Goal: Information Seeking & Learning: Learn about a topic

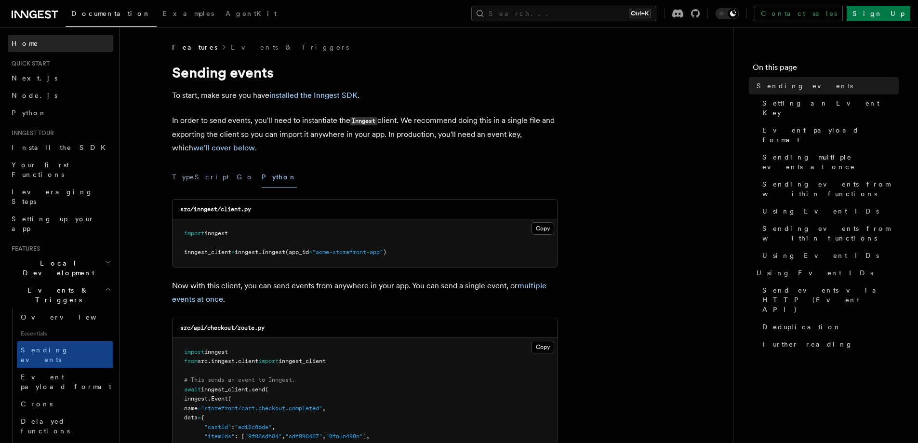
click at [40, 43] on link "Home" at bounding box center [61, 43] width 106 height 17
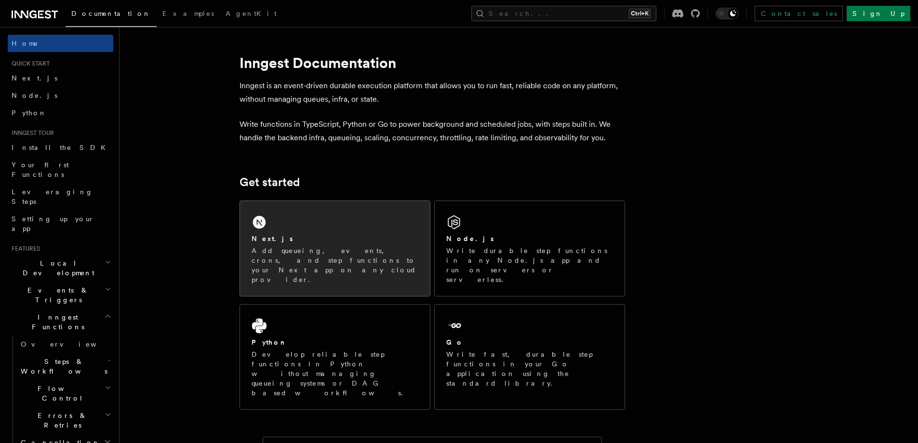
click at [307, 228] on div "Next.js Add queueing, events, crons, and step functions to your Next app on any…" at bounding box center [335, 248] width 190 height 95
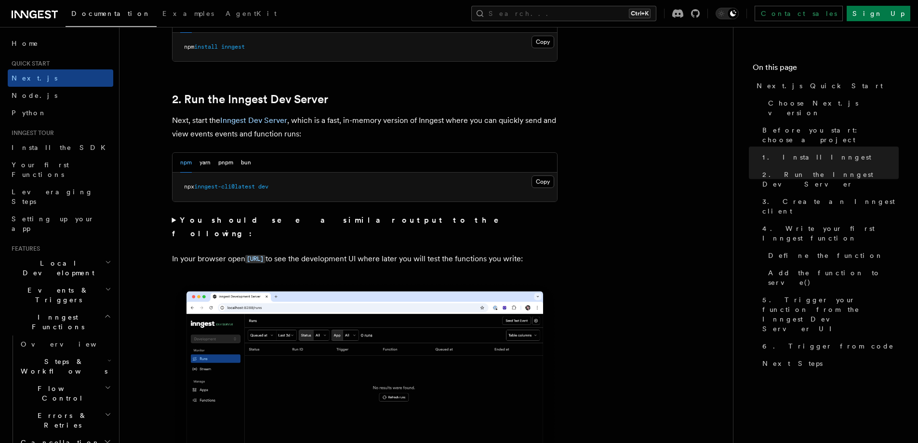
scroll to position [482, 0]
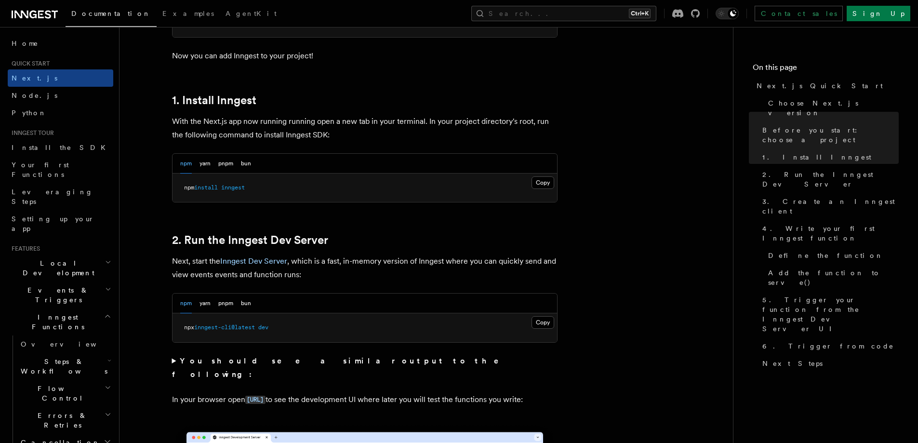
click at [211, 163] on div "npm yarn pnpm bun" at bounding box center [215, 164] width 71 height 20
click at [208, 161] on button "yarn" at bounding box center [205, 164] width 11 height 20
click at [223, 160] on button "pnpm" at bounding box center [225, 164] width 15 height 20
click at [244, 160] on button "bun" at bounding box center [246, 164] width 10 height 20
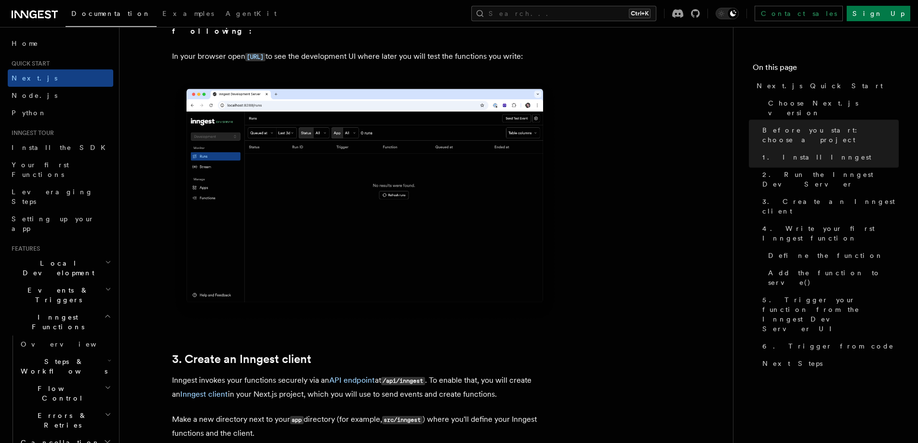
scroll to position [1125, 0]
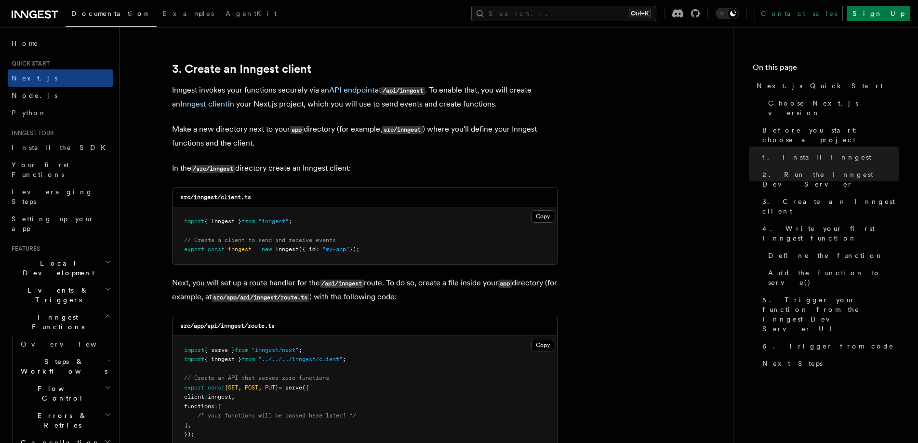
click at [3, 98] on header "Search... Documentation Examples AgentKit Home Quick start Next.js Node.js Pyth…" at bounding box center [60, 235] width 120 height 416
click at [13, 95] on span "Node.js" at bounding box center [35, 96] width 46 height 8
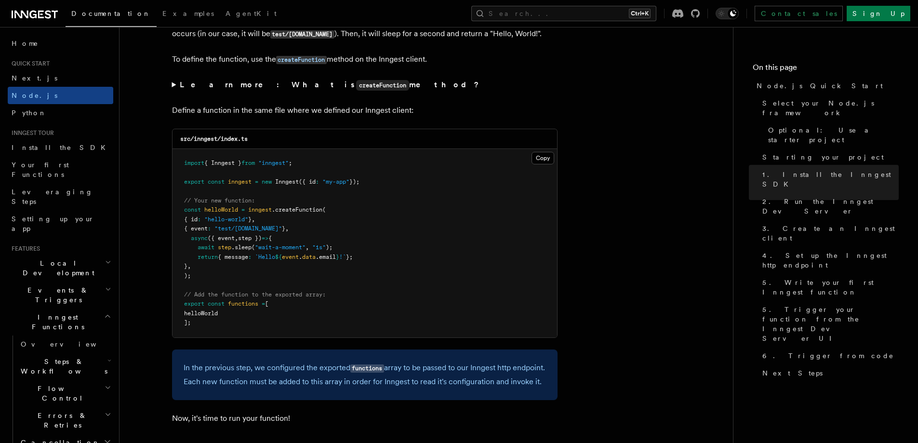
scroll to position [2089, 0]
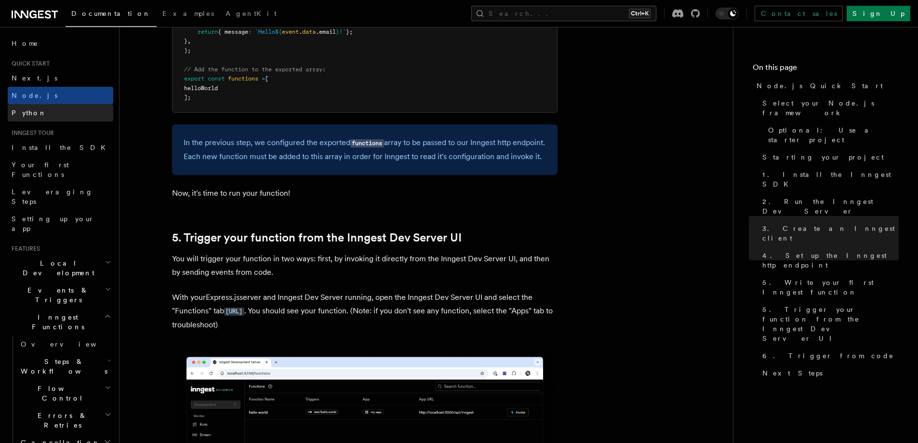
click at [23, 108] on span "Python" at bounding box center [29, 113] width 35 height 10
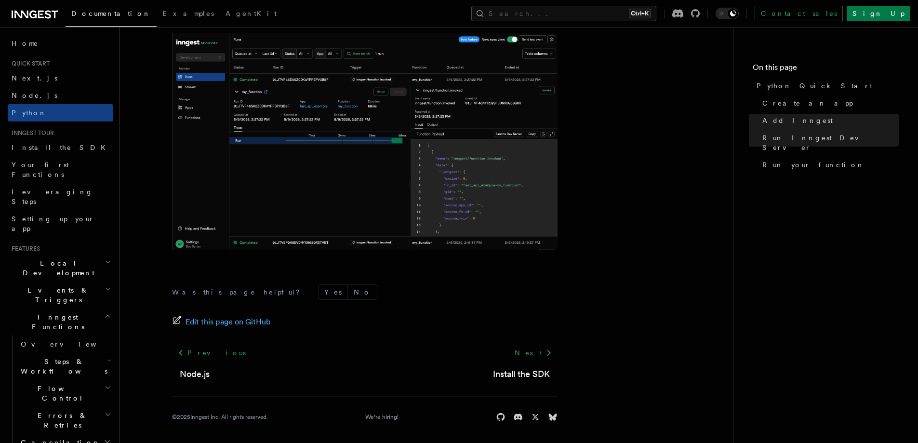
scroll to position [1994, 0]
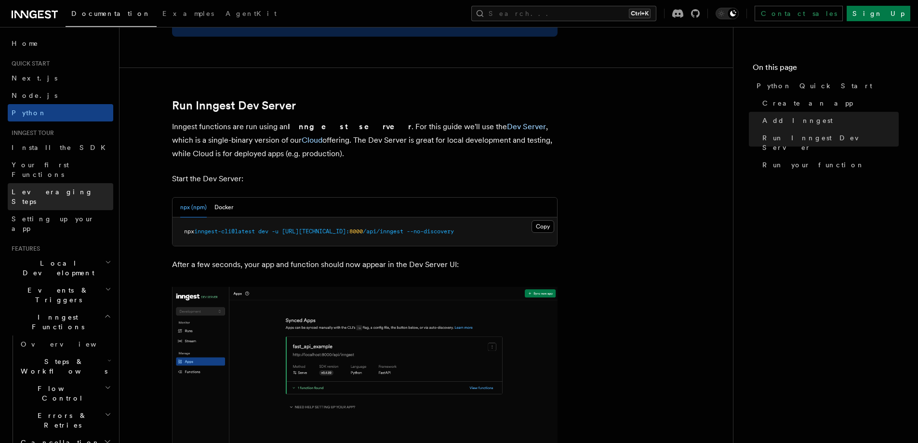
click at [38, 183] on link "Leveraging Steps" at bounding box center [61, 196] width 106 height 27
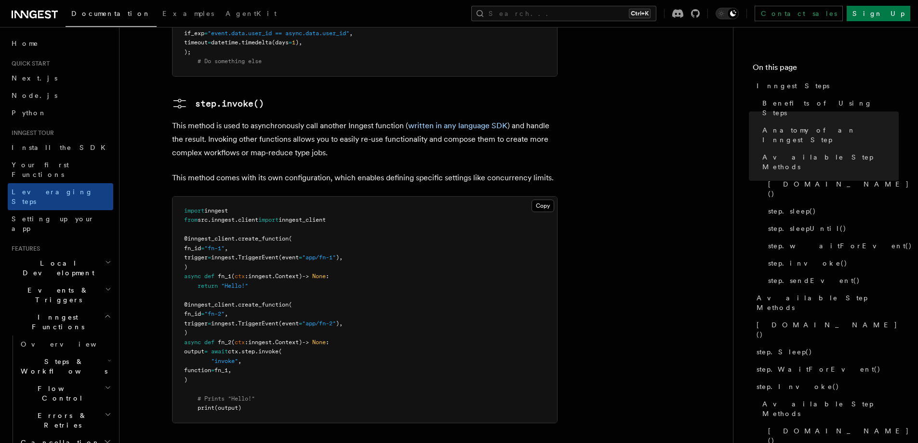
scroll to position [2209, 0]
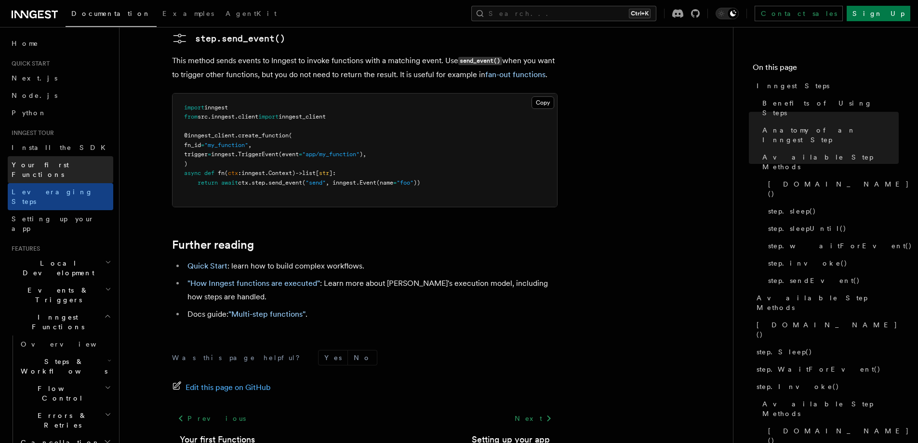
click at [61, 168] on span "Your first Functions" at bounding box center [40, 169] width 57 height 17
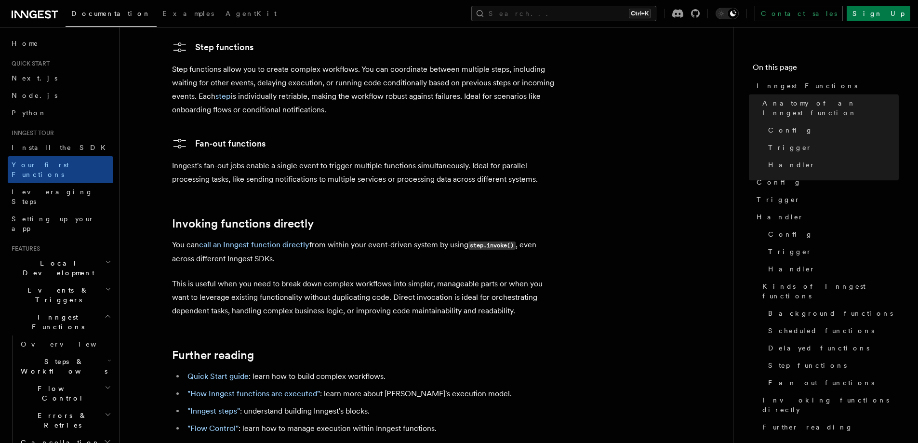
scroll to position [1976, 0]
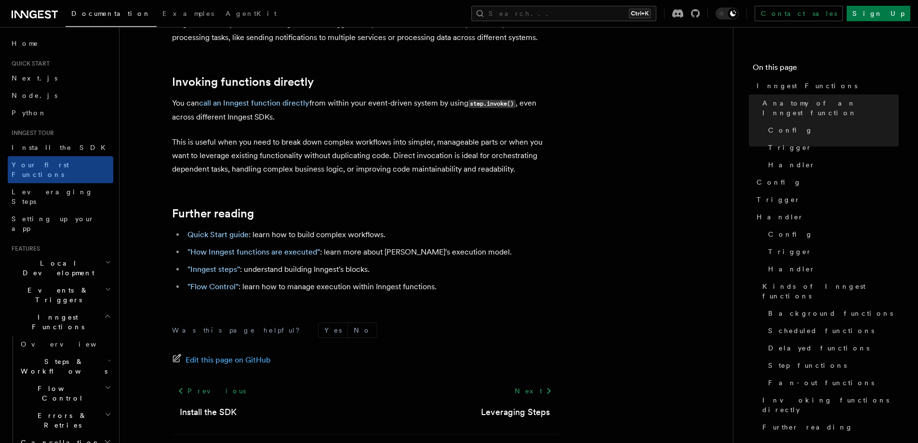
click at [64, 255] on h2 "Local Development" at bounding box center [61, 268] width 106 height 27
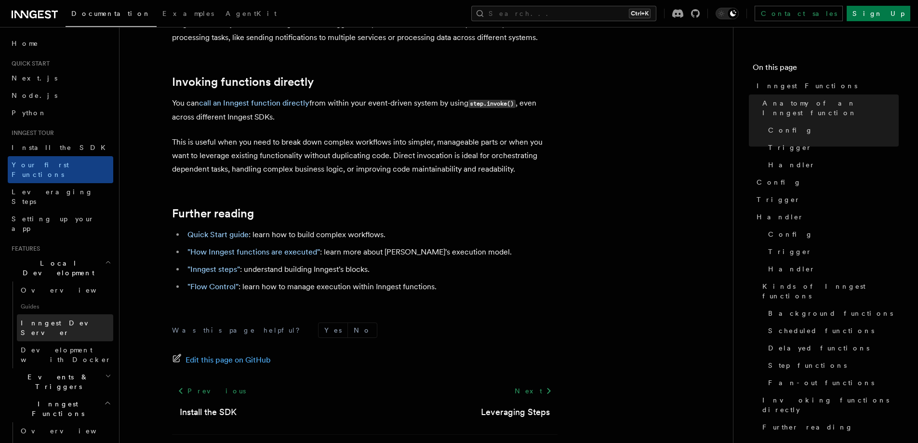
click at [40, 319] on span "Inngest Dev Server" at bounding box center [62, 327] width 82 height 17
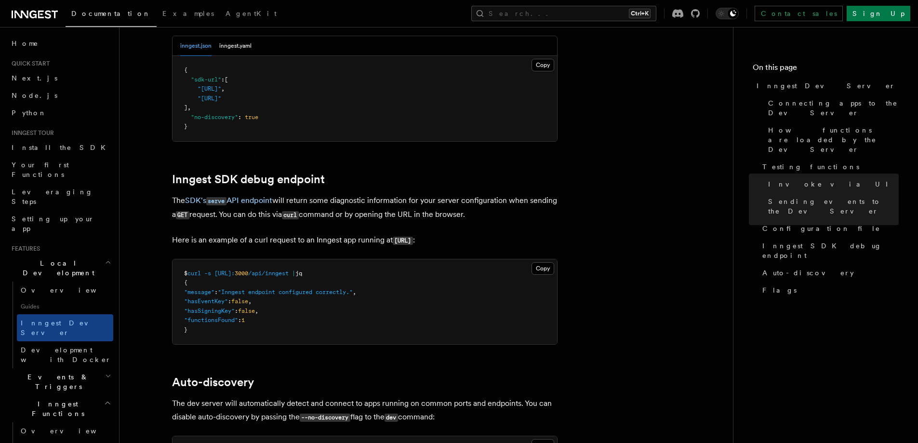
scroll to position [3209, 0]
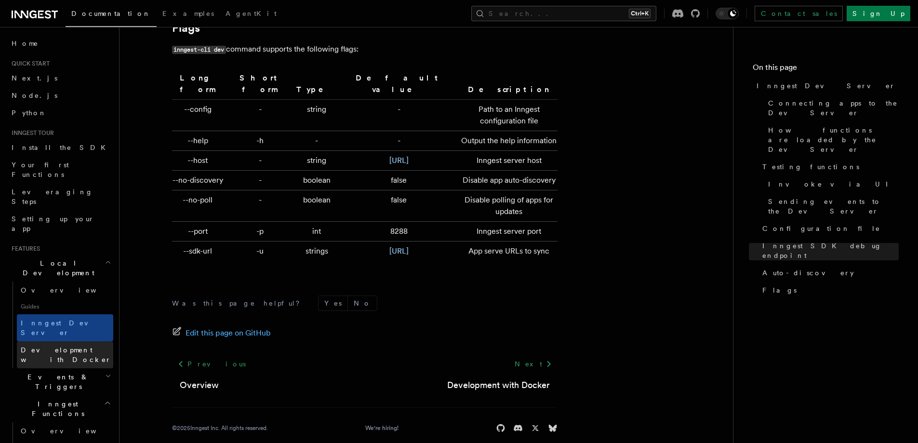
click at [79, 341] on link "Development with Docker" at bounding box center [65, 354] width 96 height 27
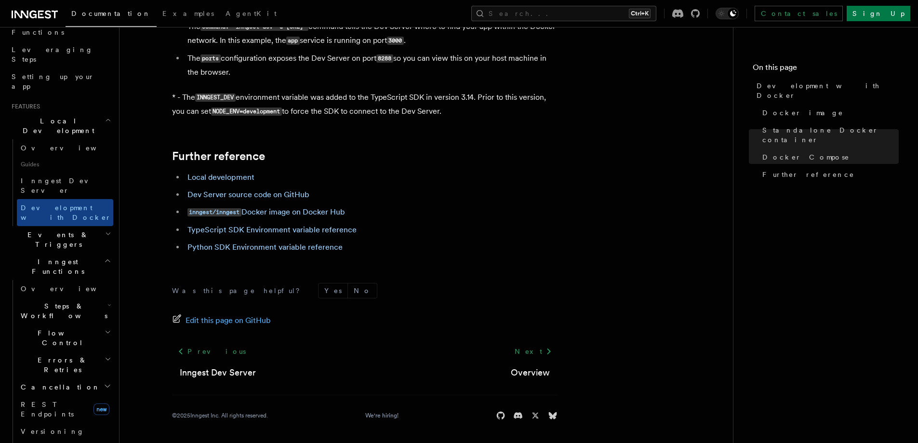
scroll to position [94, 0]
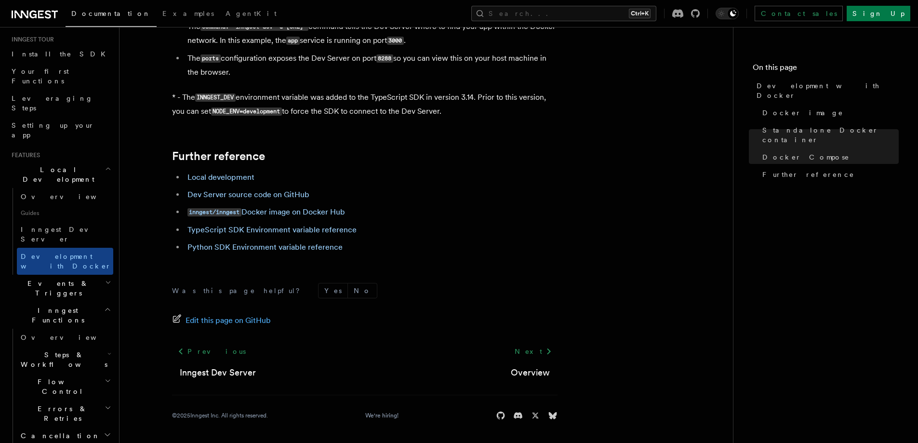
click at [71, 275] on h2 "Events & Triggers" at bounding box center [61, 288] width 106 height 27
click at [54, 302] on link "Overview" at bounding box center [65, 310] width 96 height 17
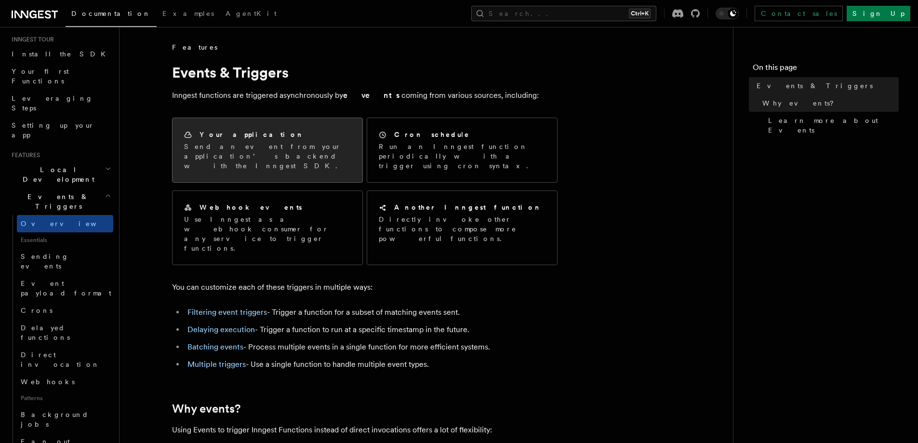
click at [279, 148] on p "Send an event from your application’s backend with the Inngest SDK." at bounding box center [267, 156] width 167 height 29
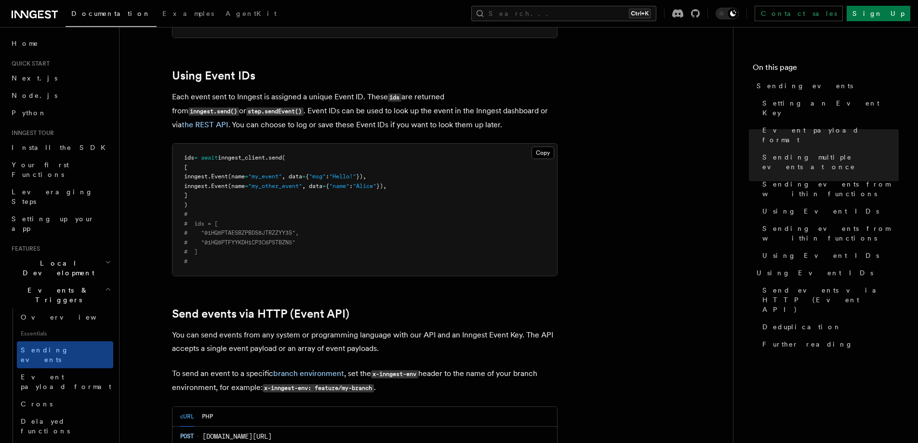
scroll to position [2250, 0]
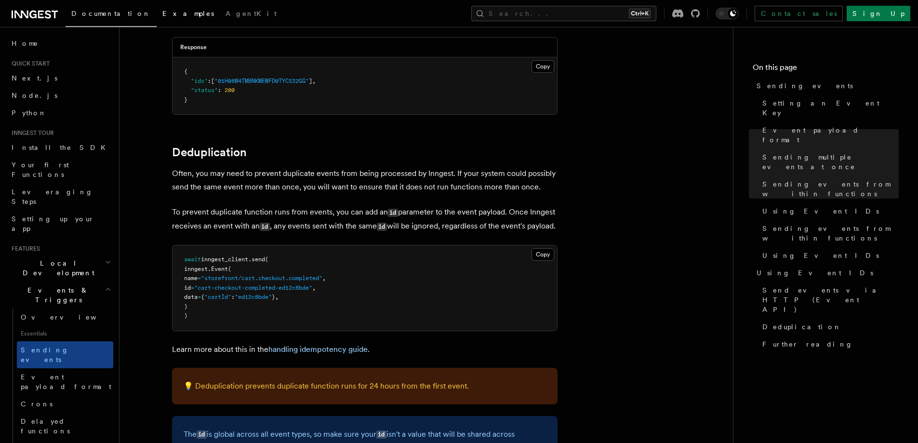
click at [162, 16] on span "Examples" at bounding box center [188, 14] width 52 height 8
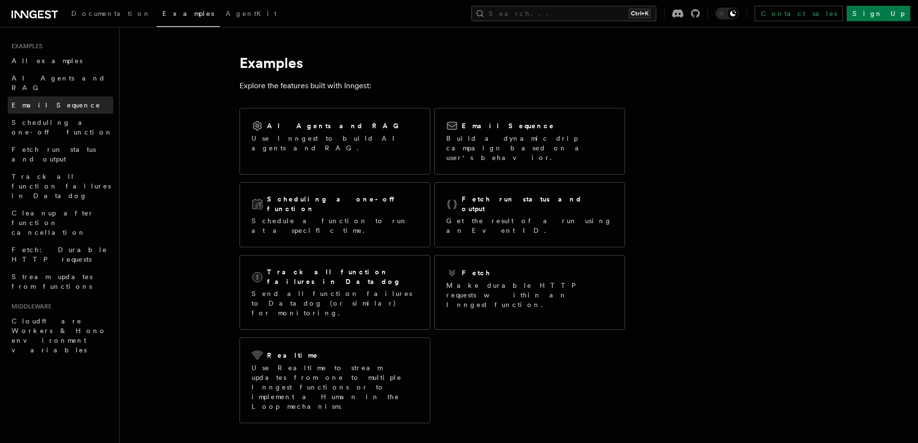
click at [64, 99] on link "Email Sequence" at bounding box center [61, 104] width 106 height 17
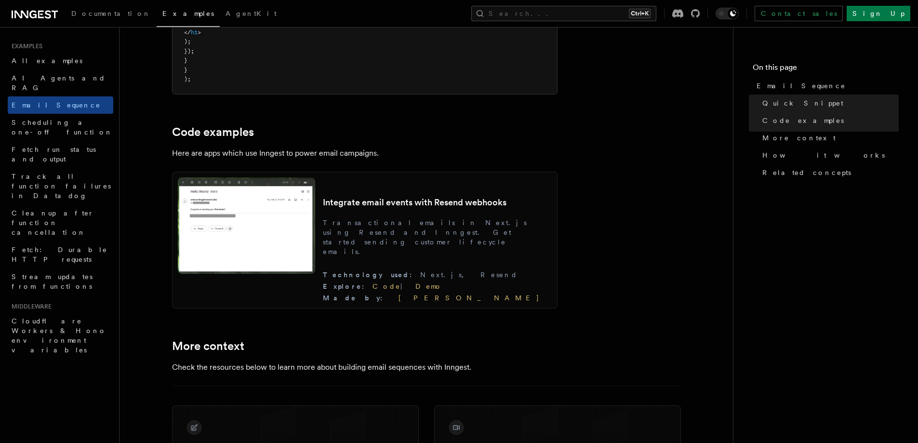
scroll to position [964, 0]
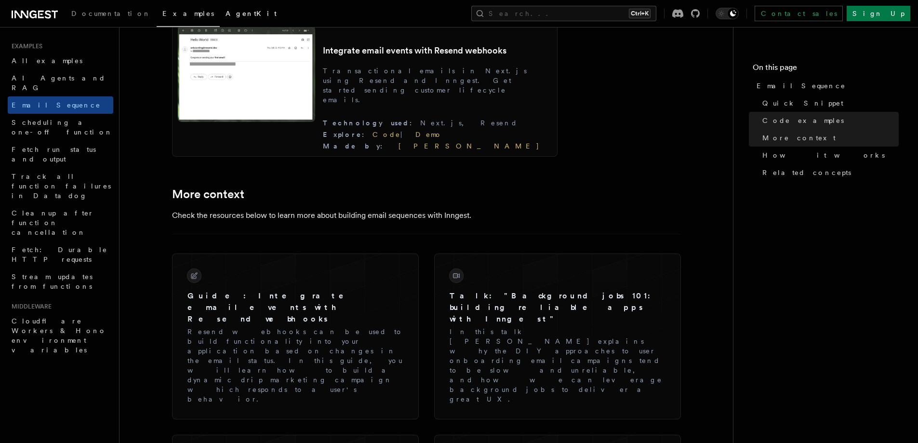
click at [226, 16] on span "AgentKit" at bounding box center [251, 14] width 51 height 8
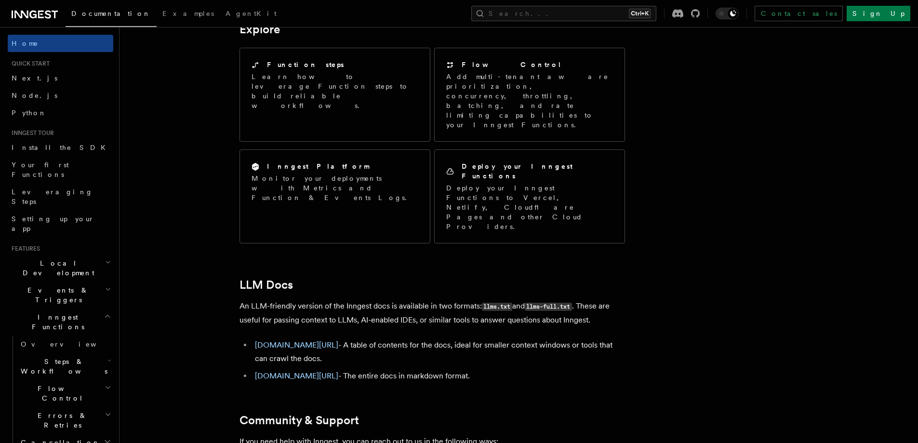
scroll to position [348, 0]
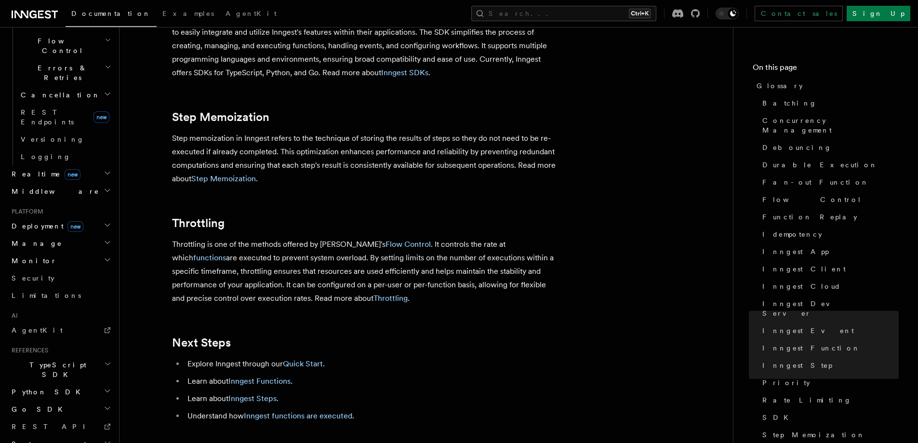
scroll to position [2186, 0]
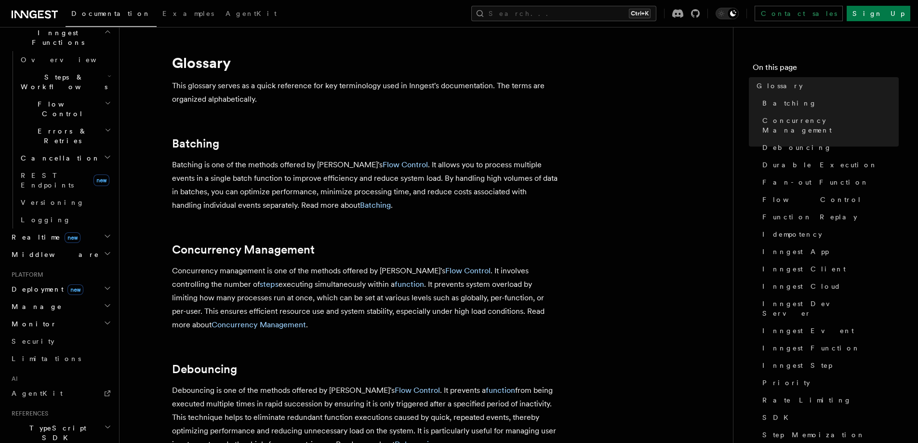
scroll to position [348, 0]
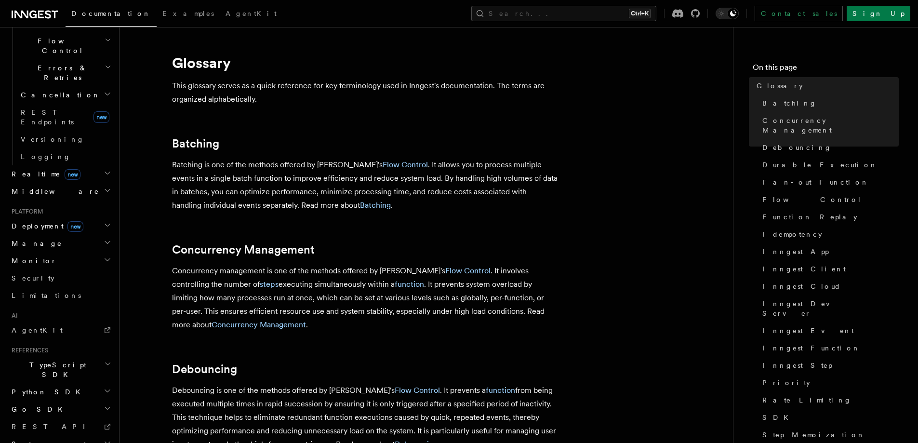
click at [55, 360] on span "TypeScript SDK" at bounding box center [56, 369] width 96 height 19
click at [55, 388] on span "Introduction" at bounding box center [55, 392] width 69 height 8
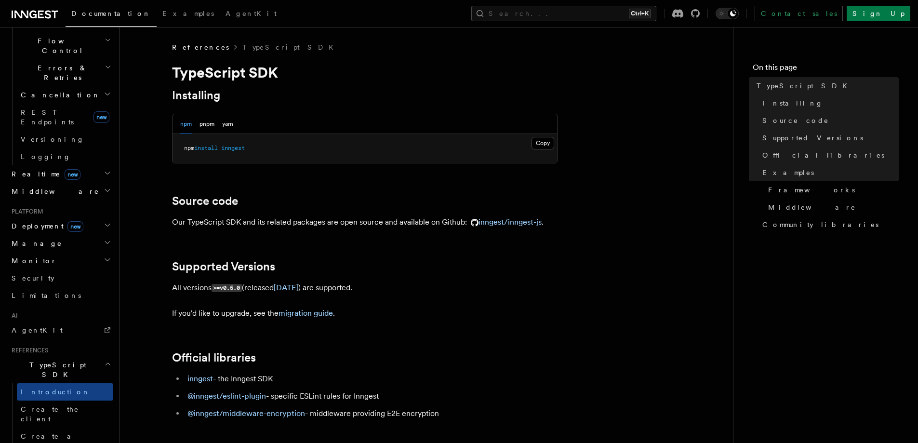
click at [27, 169] on span "Realtime new" at bounding box center [44, 174] width 73 height 10
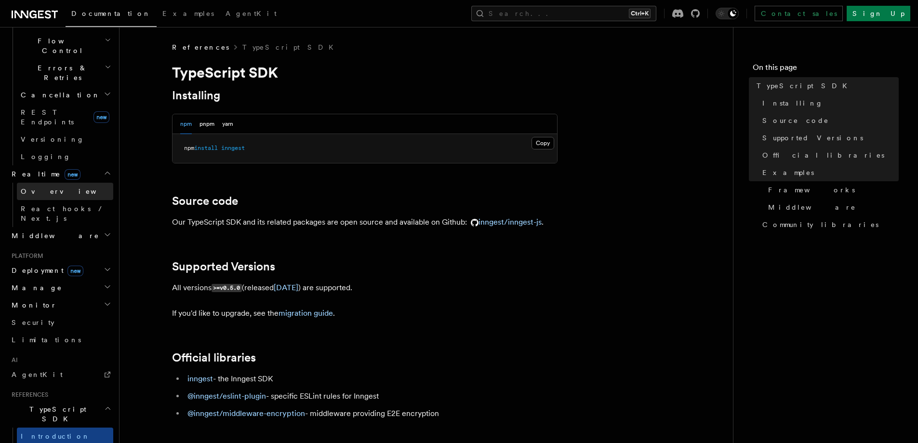
click at [32, 183] on link "Overview" at bounding box center [65, 191] width 96 height 17
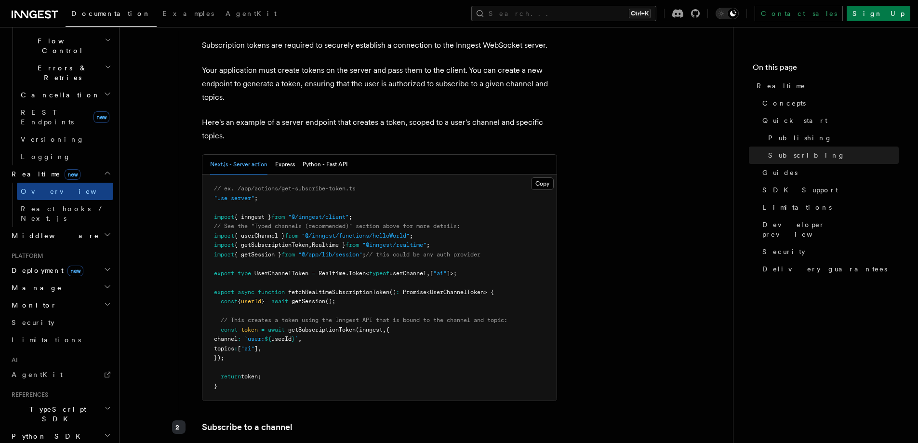
scroll to position [964, 0]
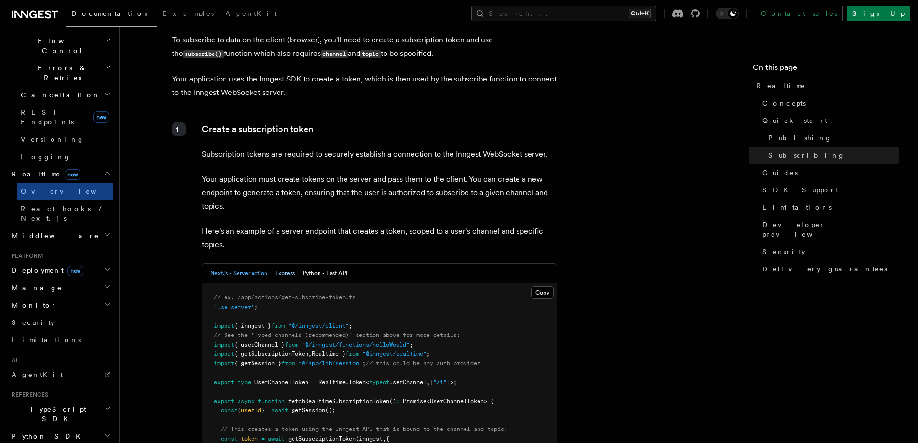
click at [285, 265] on button "Express" at bounding box center [285, 274] width 20 height 20
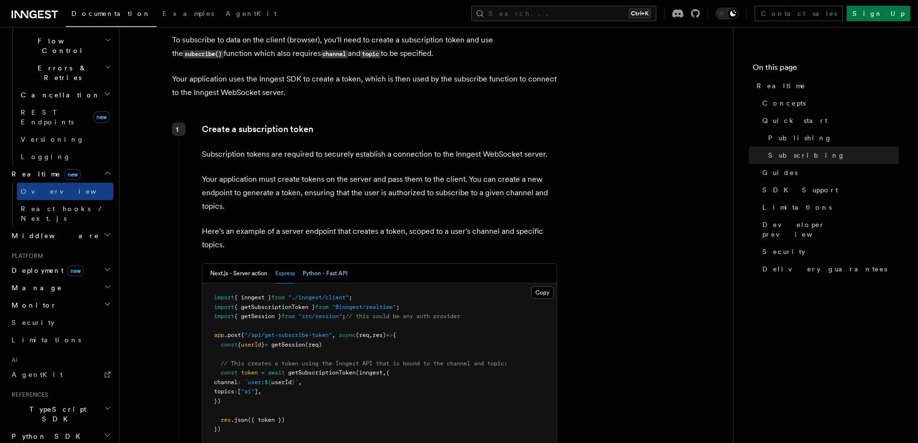
click at [332, 274] on button "Python - Fast API" at bounding box center [325, 274] width 45 height 20
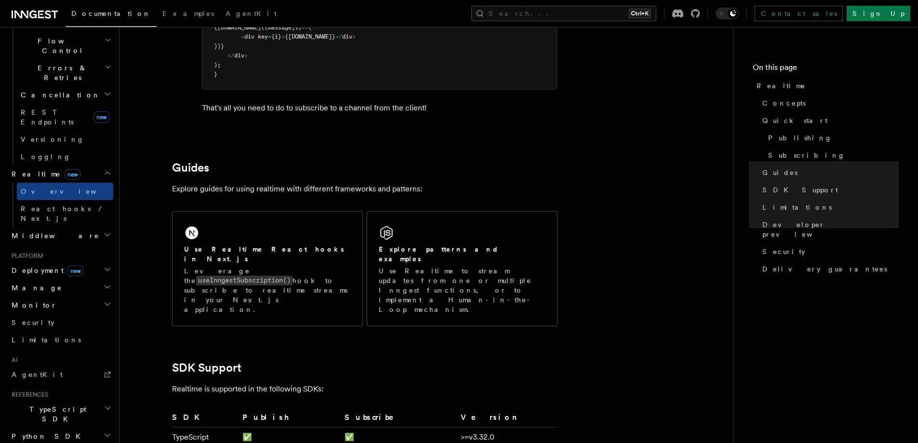
scroll to position [1607, 0]
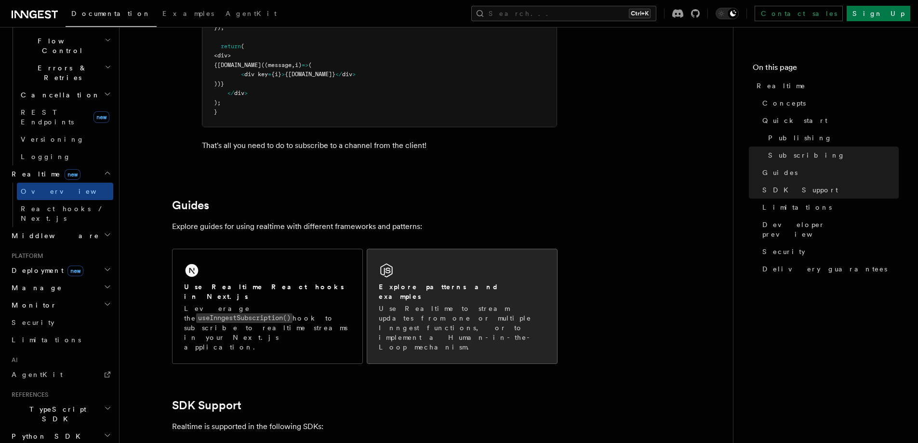
click at [465, 292] on h2 "Explore patterns and examples" at bounding box center [462, 291] width 167 height 19
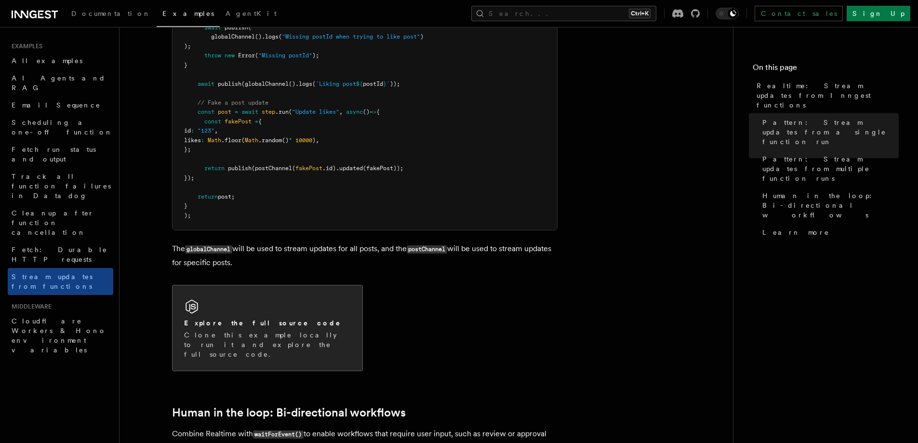
scroll to position [1607, 0]
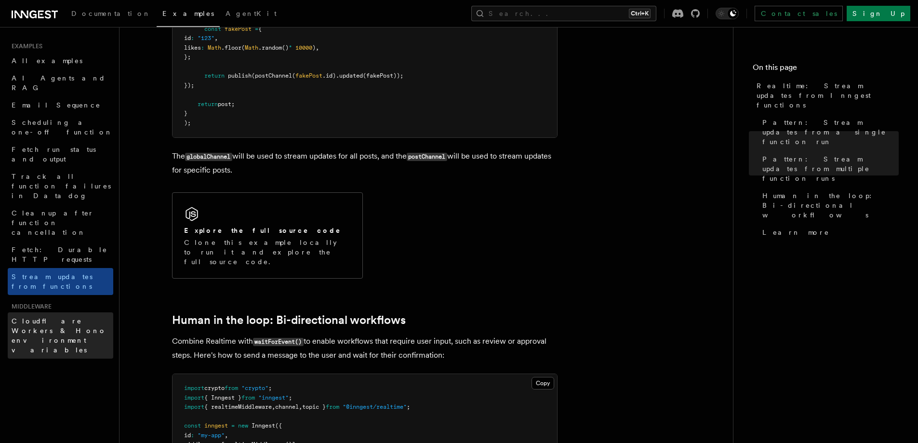
click at [76, 317] on span "Cloudflare Workers & Hono environment variables" at bounding box center [59, 335] width 95 height 37
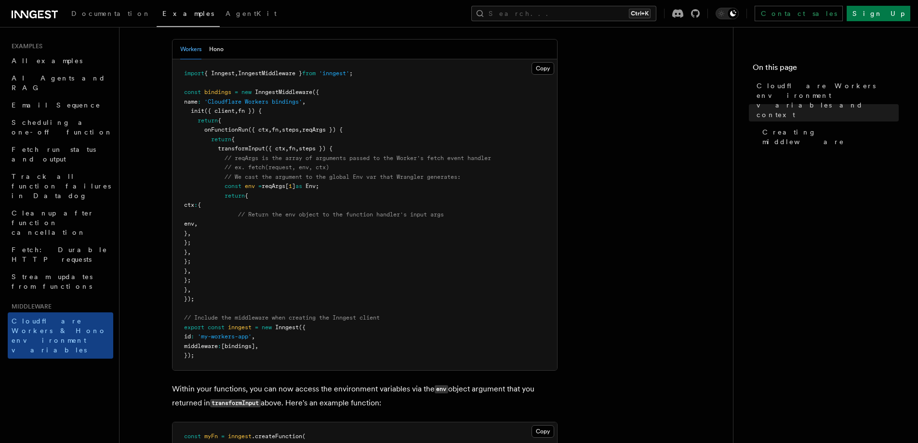
scroll to position [252, 0]
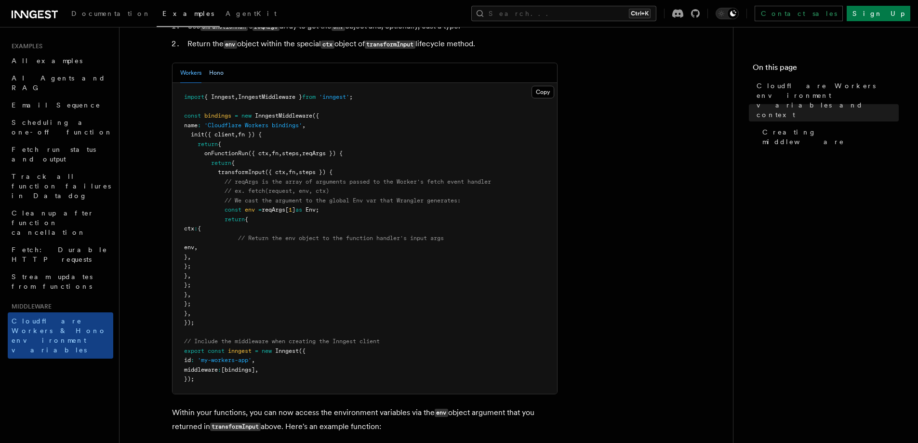
click at [210, 83] on button "Hono" at bounding box center [216, 73] width 14 height 20
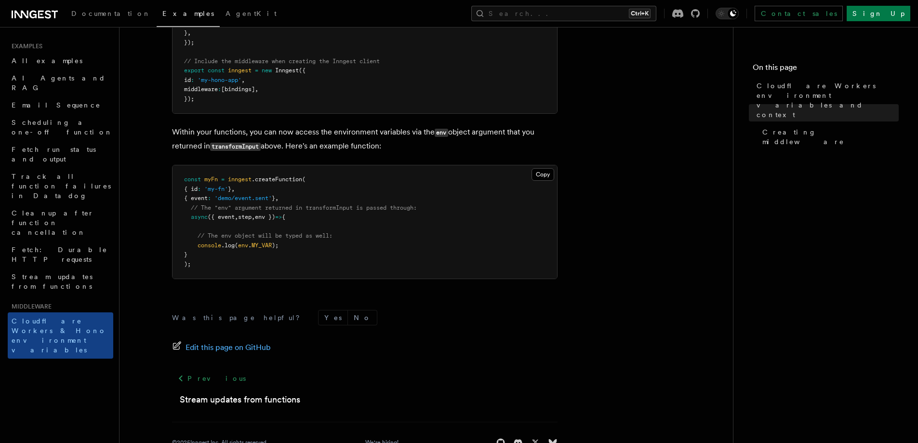
scroll to position [639, 0]
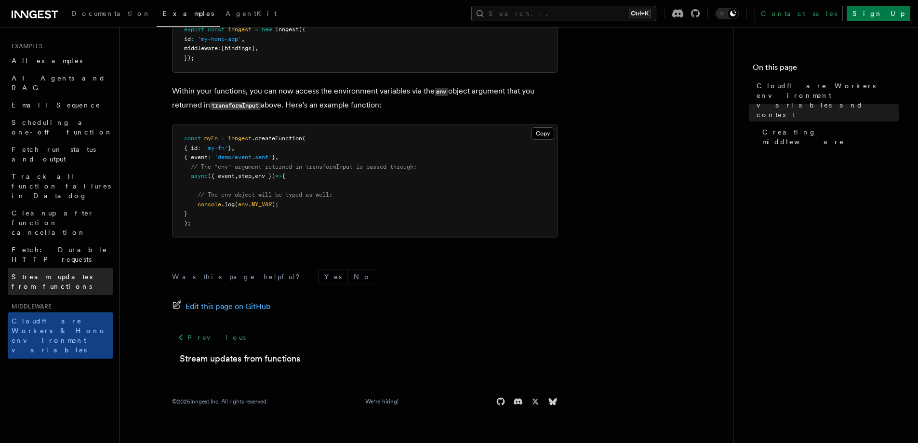
click at [57, 273] on span "Stream updates from functions" at bounding box center [52, 281] width 81 height 17
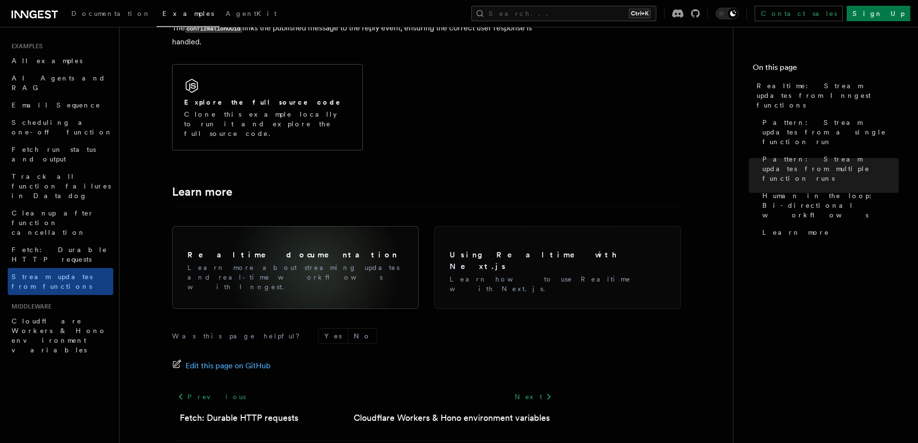
scroll to position [2353, 0]
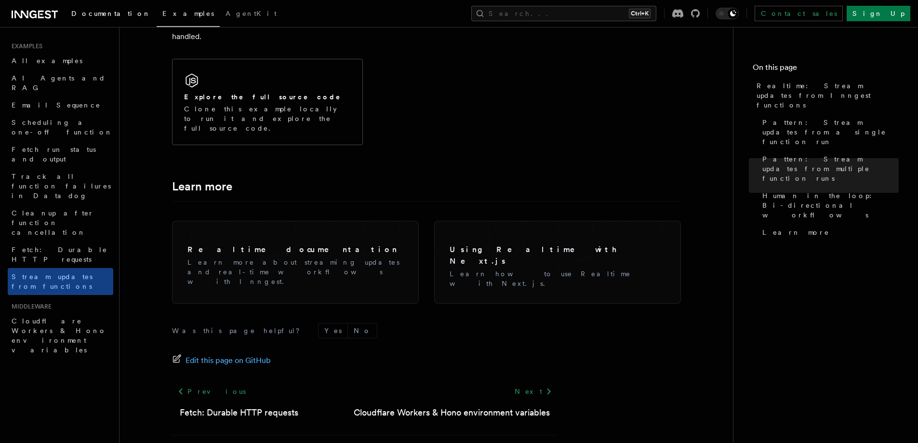
click at [98, 16] on span "Documentation" at bounding box center [111, 14] width 80 height 8
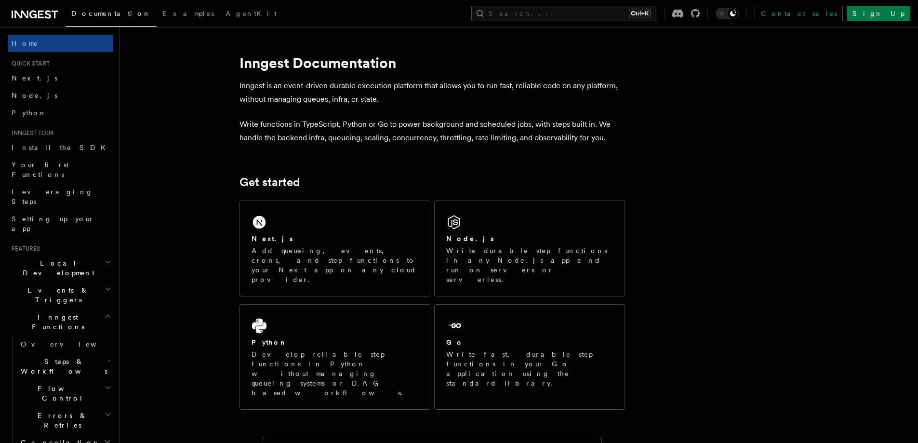
click at [105, 285] on icon "button" at bounding box center [108, 289] width 6 height 8
click at [54, 373] on span "Event payload format" at bounding box center [66, 381] width 91 height 17
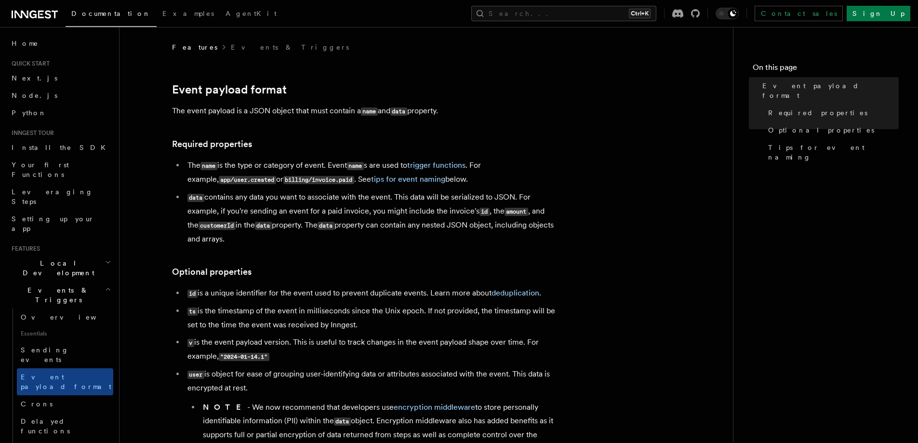
click at [94, 255] on h2 "Local Development" at bounding box center [61, 268] width 106 height 27
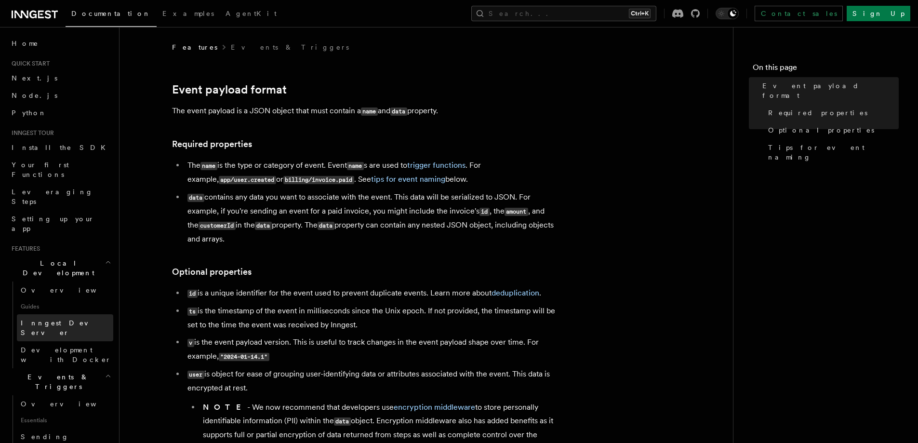
click at [78, 319] on span "Inngest Dev Server" at bounding box center [62, 327] width 82 height 17
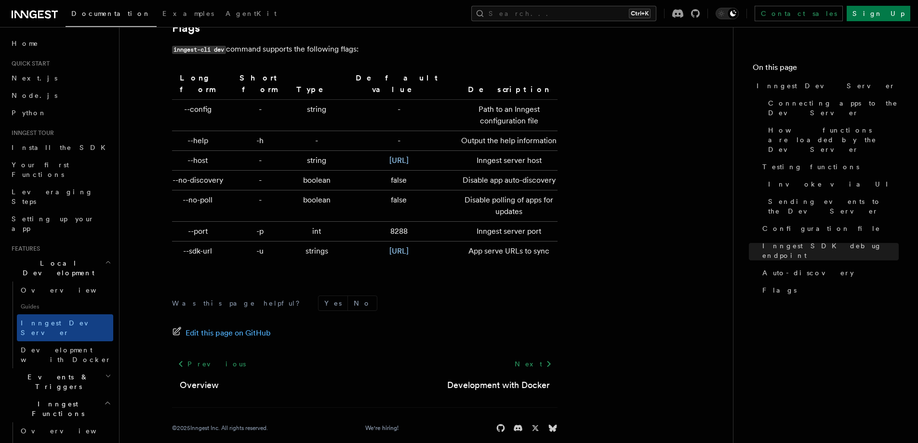
scroll to position [415, 0]
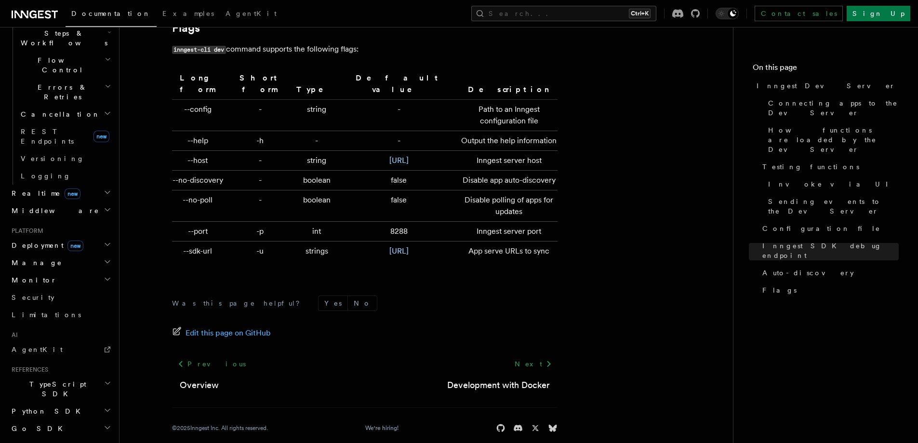
click at [48, 406] on span "Python SDK" at bounding box center [47, 411] width 79 height 10
click at [44, 442] on span "Quick start" at bounding box center [53, 446] width 65 height 8
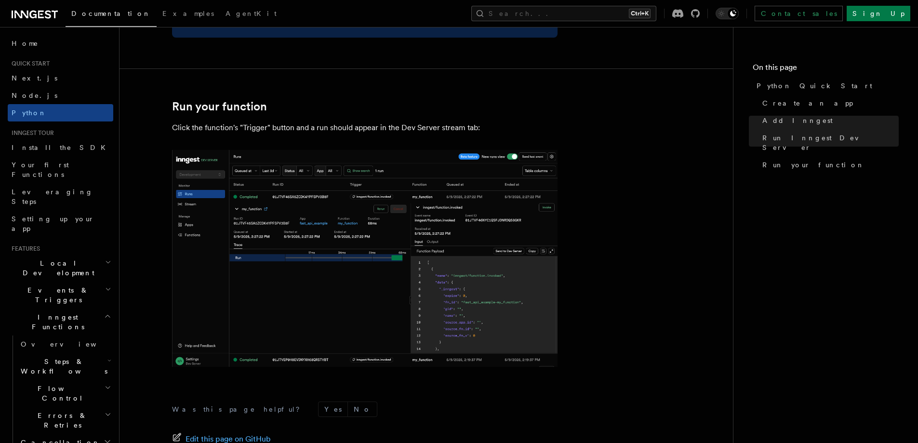
scroll to position [1994, 0]
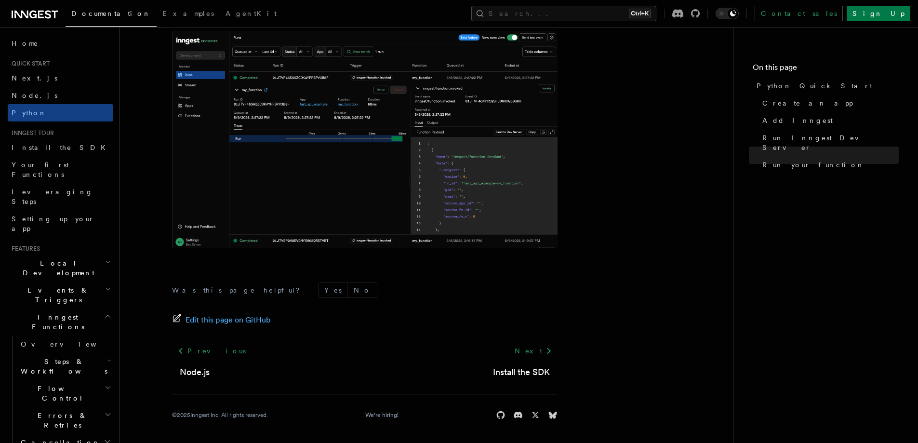
click at [350, 183] on img at bounding box center [365, 139] width 386 height 217
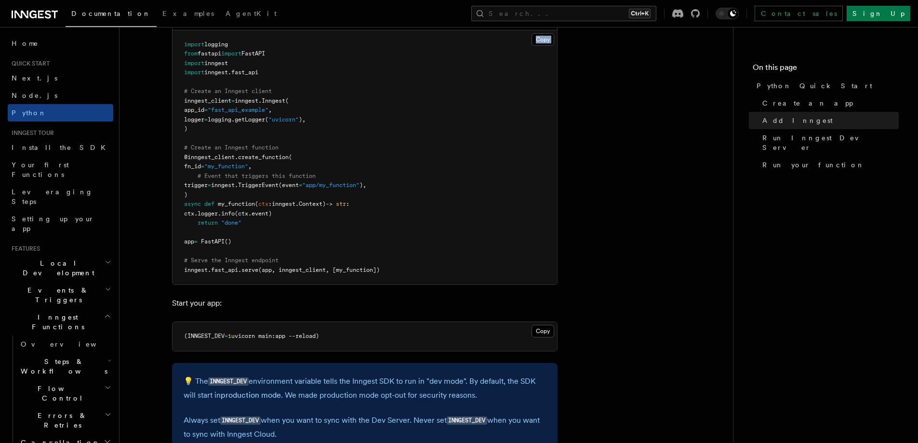
scroll to position [568, 0]
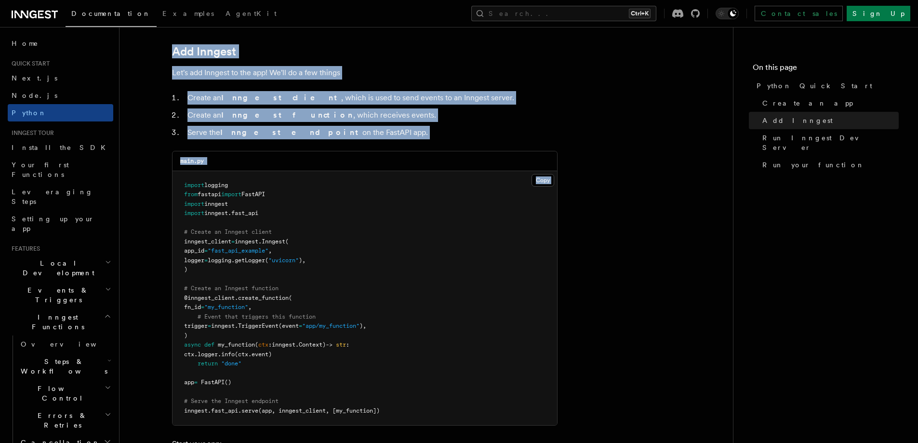
drag, startPoint x: 176, startPoint y: 38, endPoint x: 374, endPoint y: 185, distance: 246.3
click at [318, 189] on pre "import logging from fastapi import FastAPI import inngest import inngest . fast…" at bounding box center [365, 298] width 385 height 255
click at [399, 188] on pre "import logging from fastapi import FastAPI import inngest import inngest . fast…" at bounding box center [365, 298] width 385 height 255
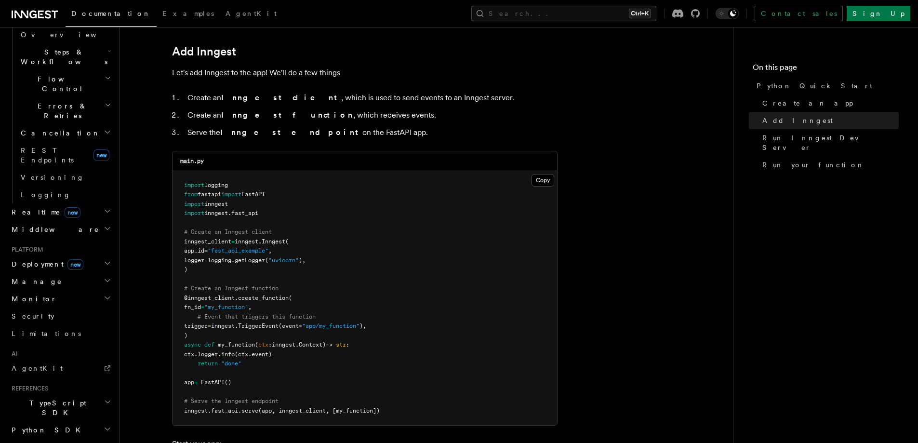
scroll to position [348, 0]
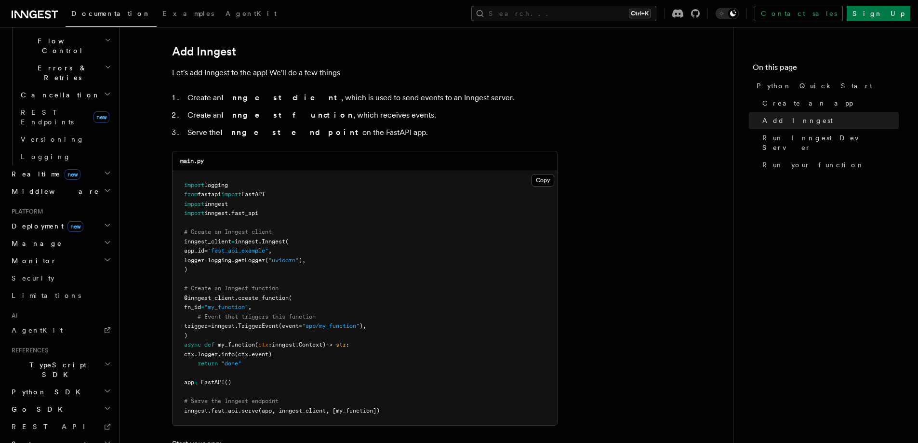
click at [54, 235] on h2 "Manage" at bounding box center [61, 243] width 106 height 17
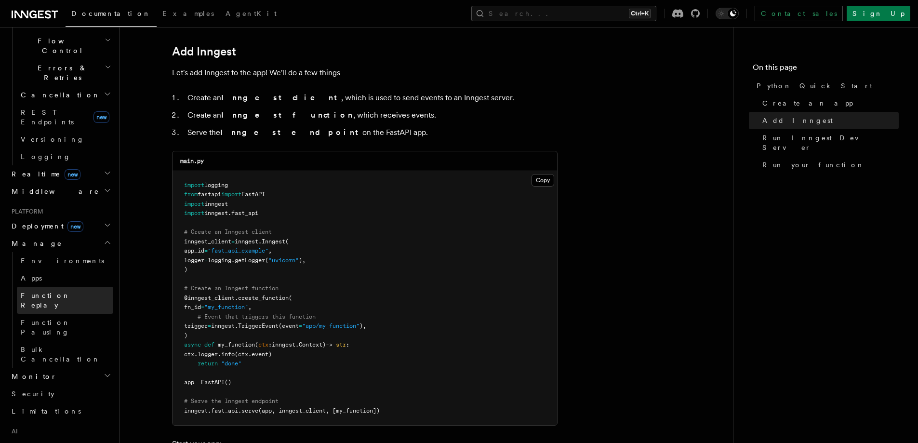
click at [50, 292] on span "Function Replay" at bounding box center [46, 300] width 50 height 17
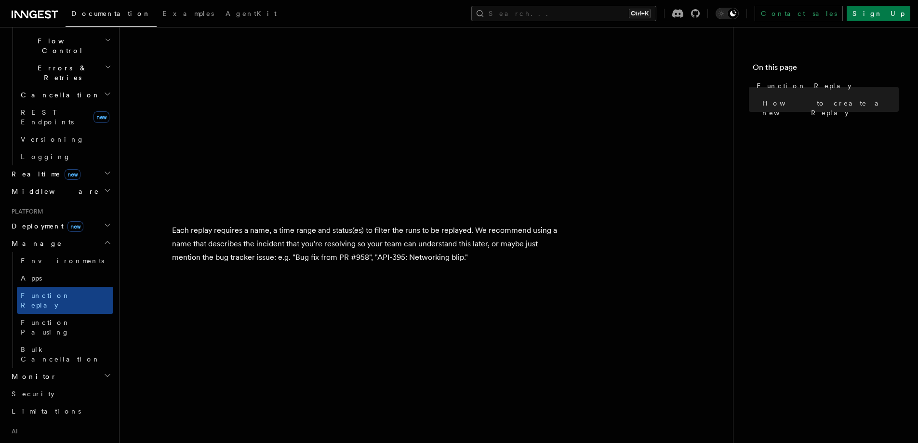
scroll to position [482, 0]
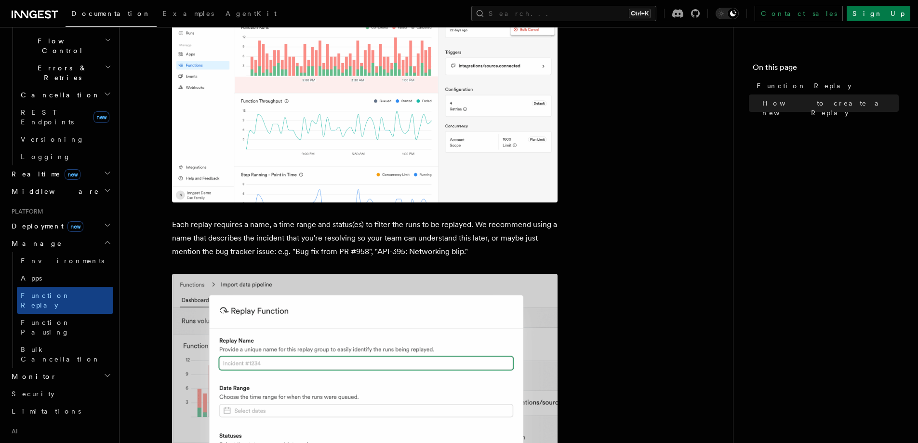
click at [375, 145] on img at bounding box center [365, 91] width 386 height 224
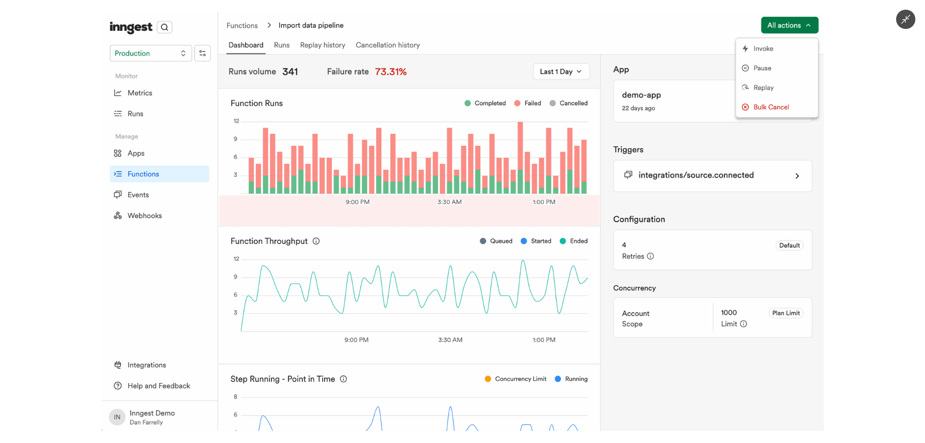
click at [37, 177] on div at bounding box center [462, 221] width 925 height 443
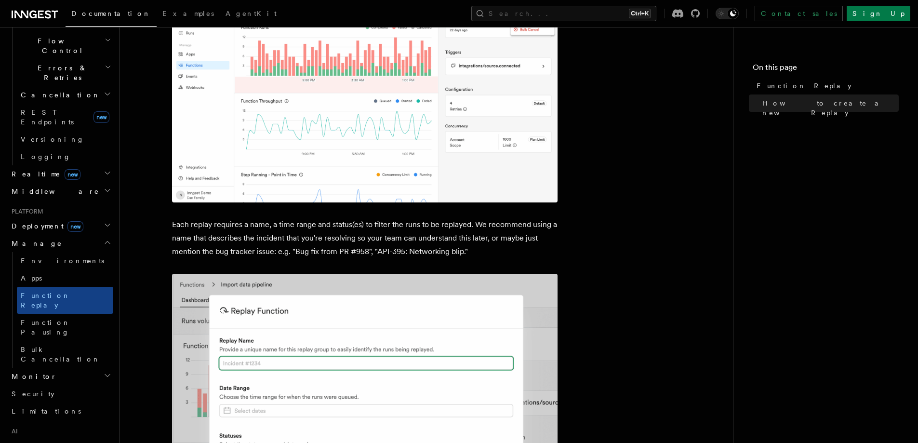
click at [268, 337] on img at bounding box center [365, 439] width 386 height 330
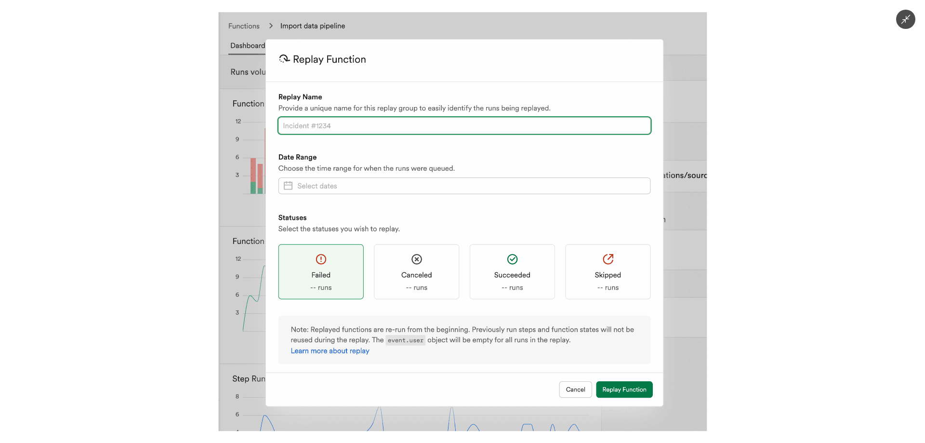
click at [136, 189] on div at bounding box center [462, 221] width 925 height 443
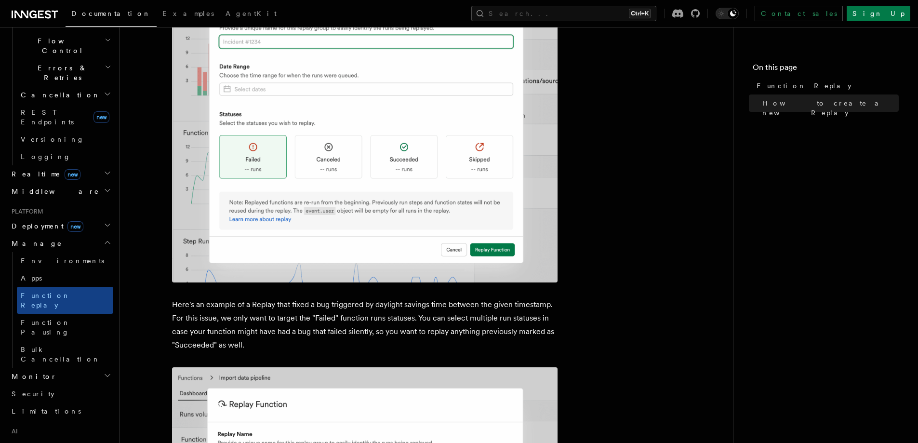
scroll to position [964, 0]
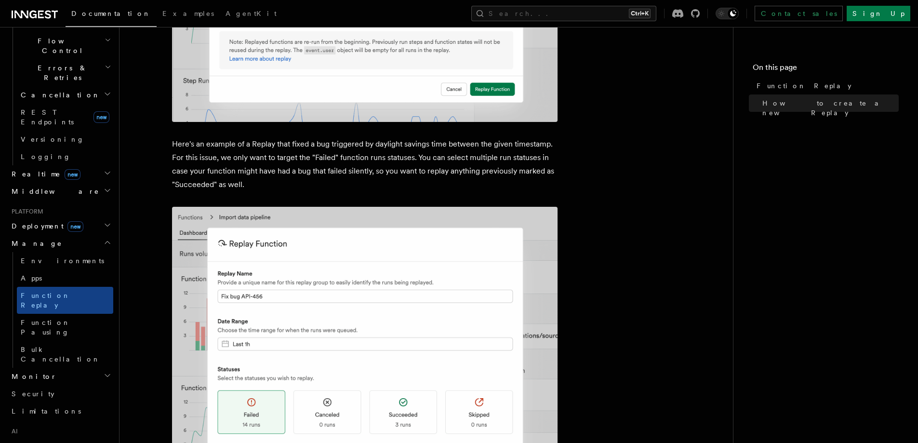
click at [296, 303] on img at bounding box center [365, 373] width 386 height 332
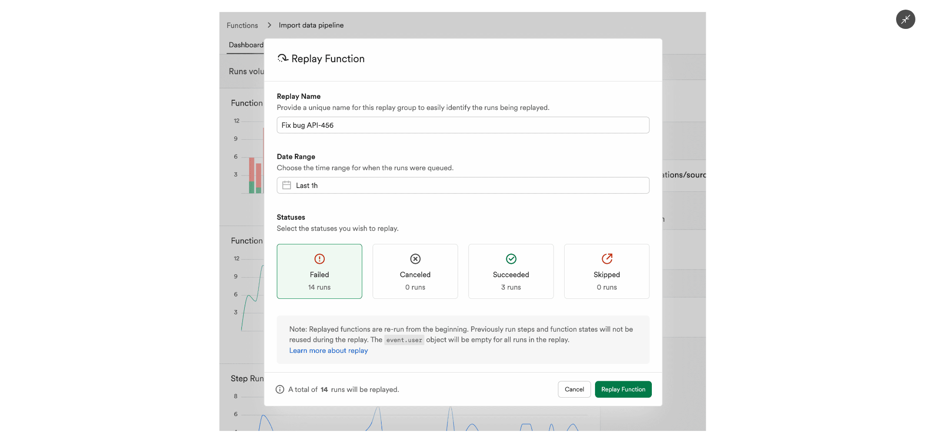
click at [138, 198] on div at bounding box center [462, 221] width 925 height 443
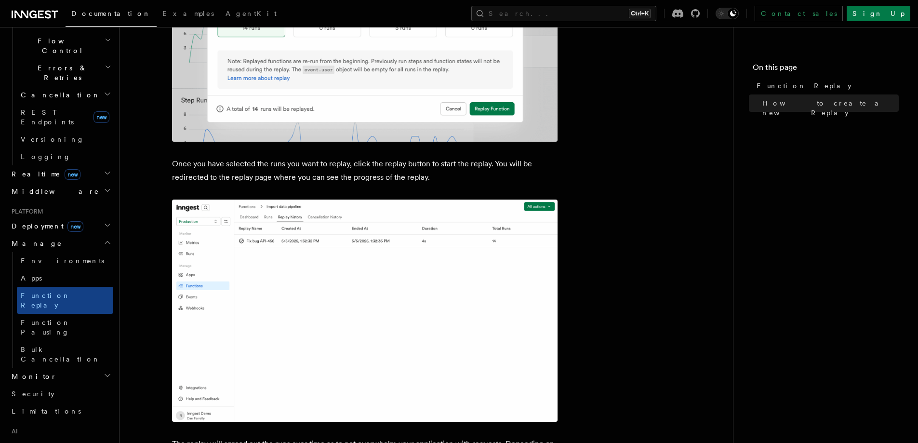
scroll to position [1598, 0]
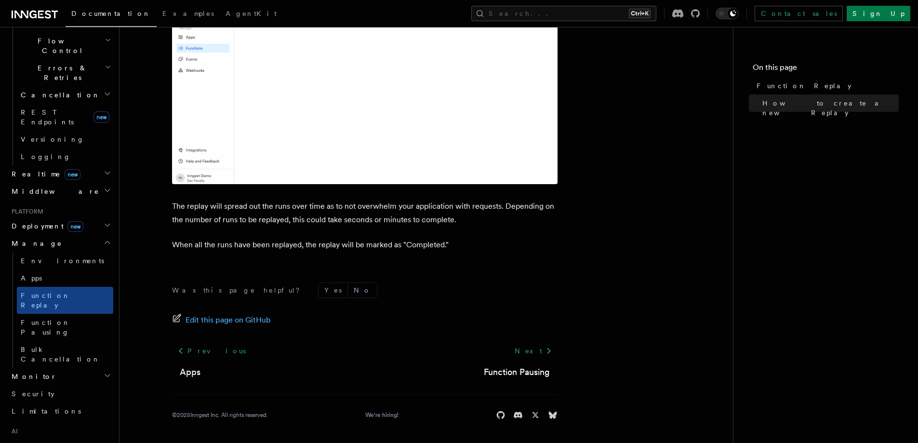
click at [296, 95] on img at bounding box center [365, 73] width 386 height 222
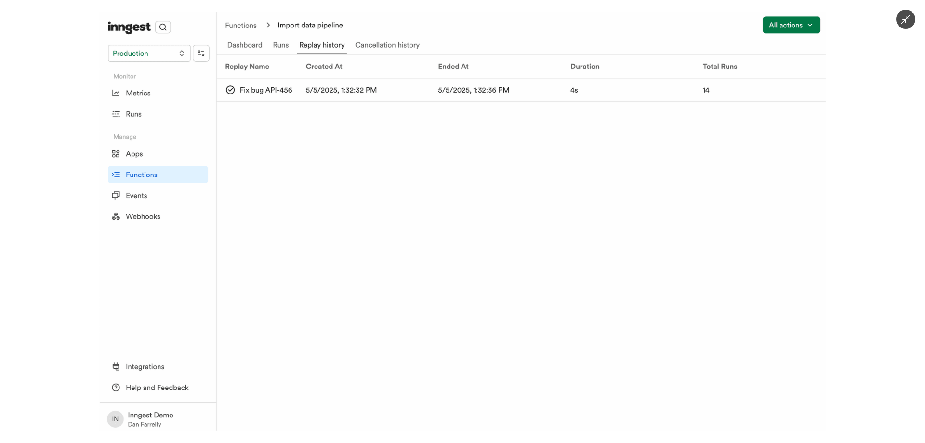
click at [25, 204] on div at bounding box center [462, 221] width 925 height 443
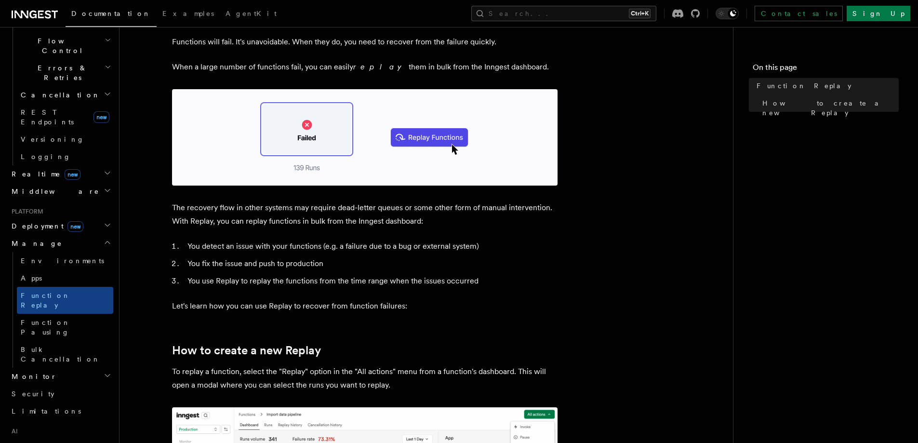
scroll to position [0, 0]
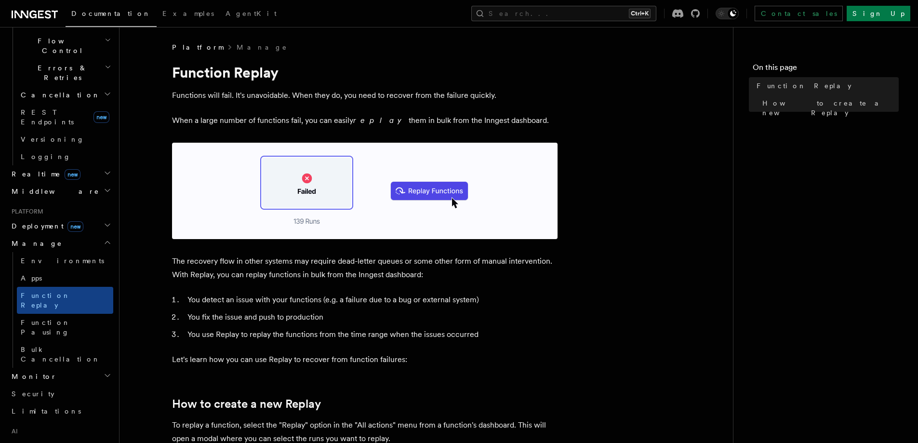
click at [215, 201] on img at bounding box center [365, 191] width 386 height 96
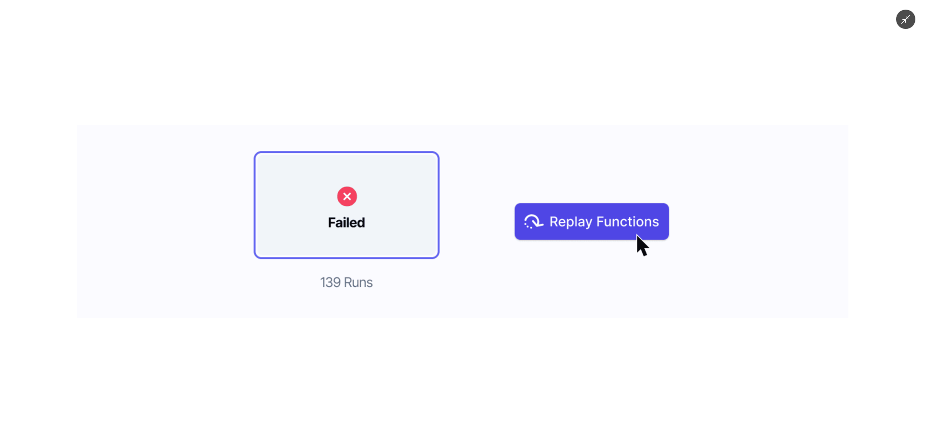
click at [42, 186] on div at bounding box center [462, 221] width 925 height 443
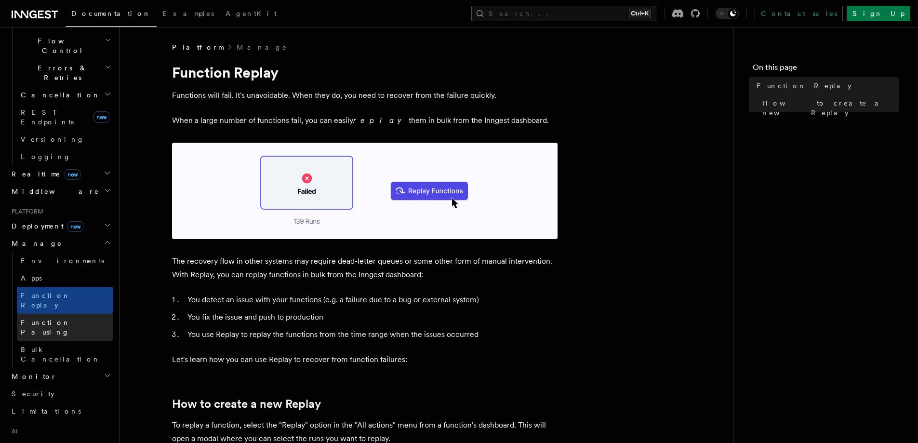
click at [42, 319] on span "Function Pausing" at bounding box center [46, 327] width 50 height 17
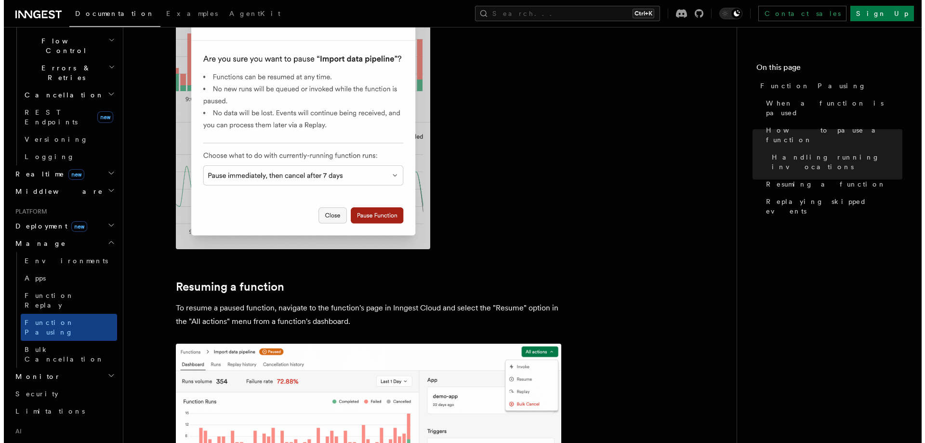
scroll to position [643, 0]
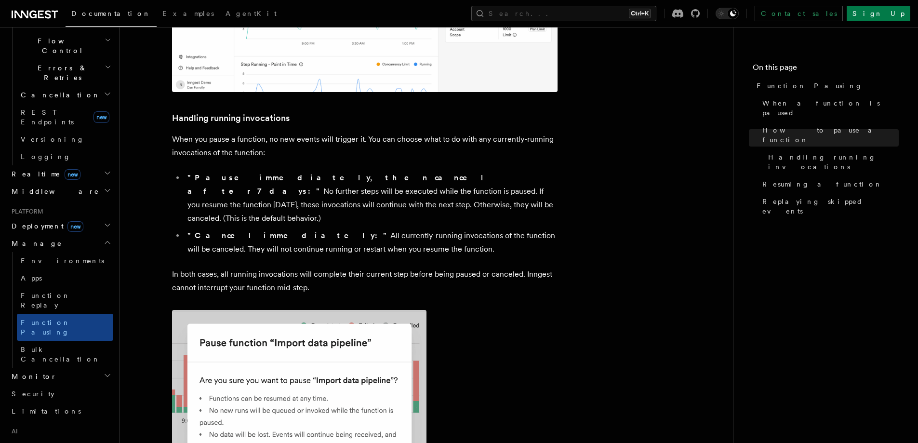
click at [315, 316] on img at bounding box center [299, 440] width 255 height 261
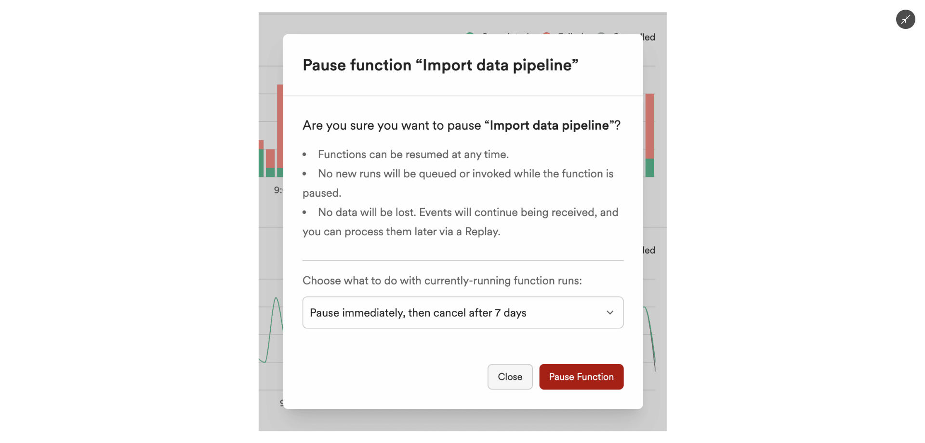
drag, startPoint x: 202, startPoint y: 227, endPoint x: 213, endPoint y: 222, distance: 11.0
click at [204, 225] on div at bounding box center [462, 221] width 925 height 443
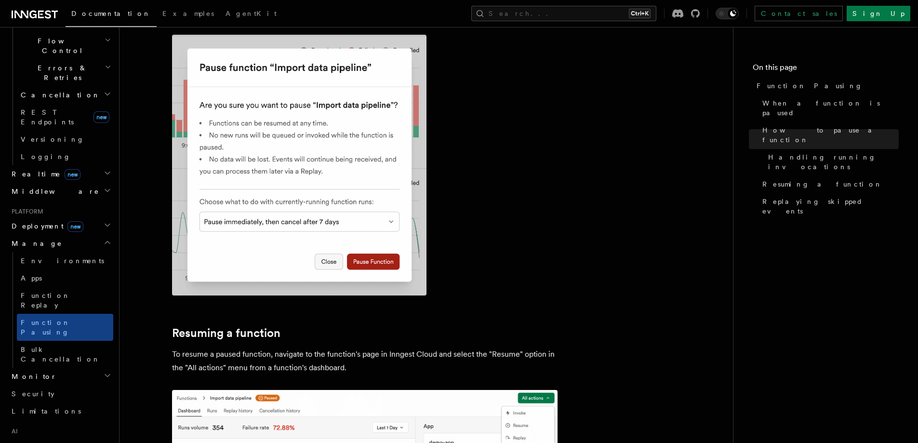
scroll to position [964, 0]
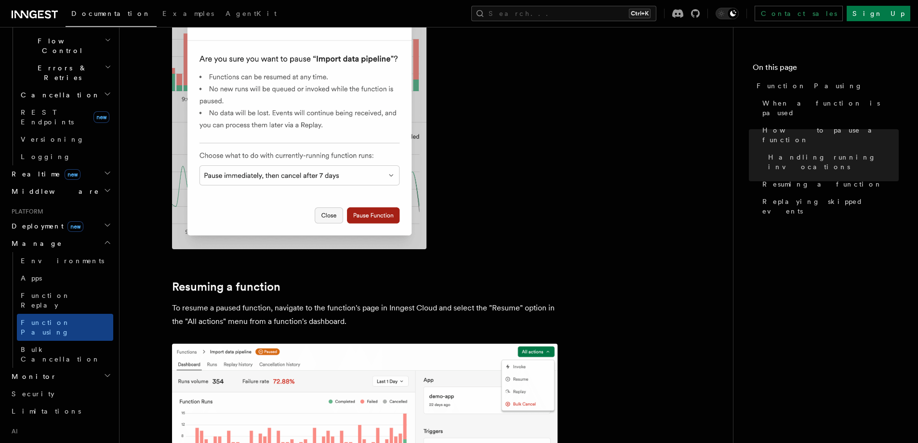
click at [247, 344] on img at bounding box center [365, 394] width 386 height 101
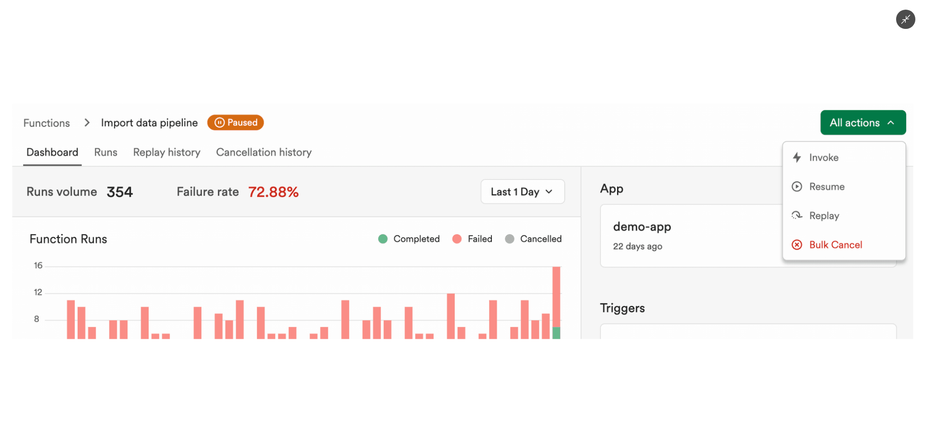
click at [120, 61] on div at bounding box center [462, 221] width 925 height 443
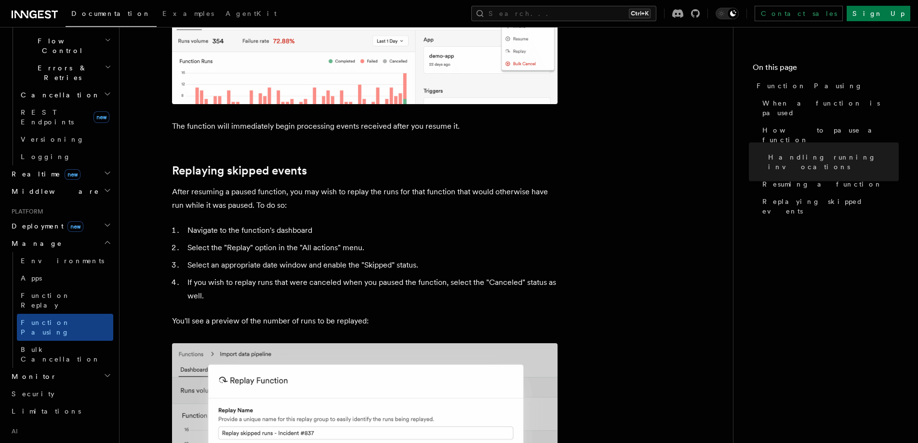
scroll to position [1446, 0]
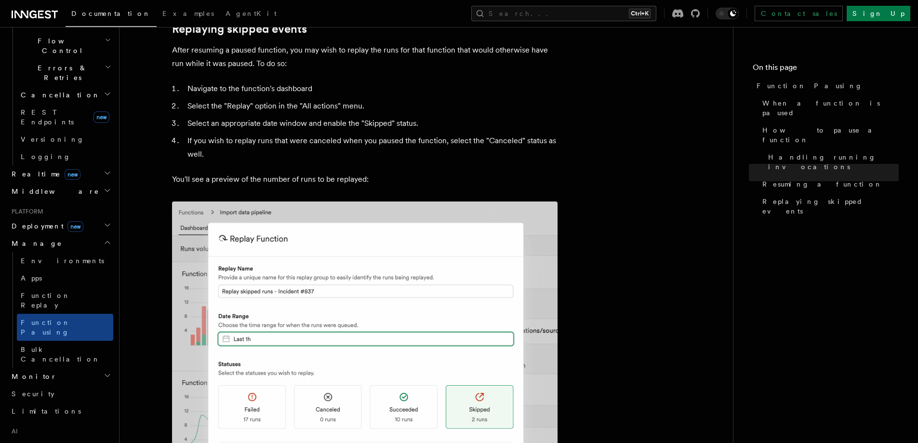
click at [355, 255] on img at bounding box center [365, 363] width 386 height 325
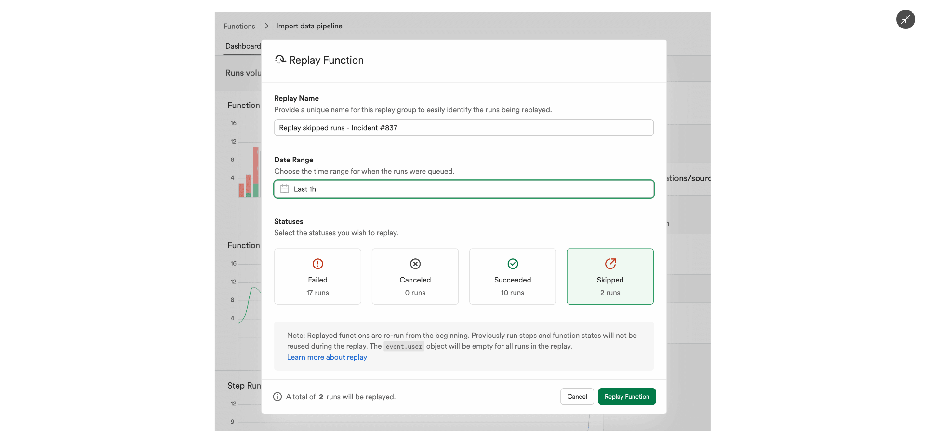
click at [135, 141] on div at bounding box center [462, 221] width 925 height 443
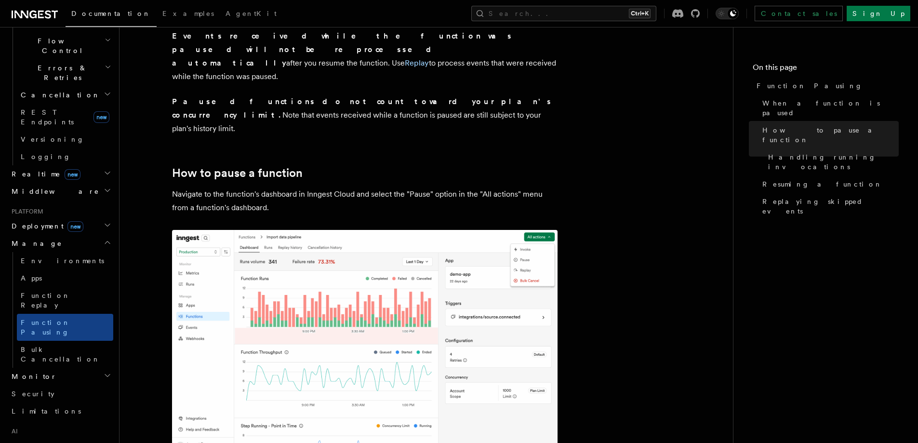
scroll to position [275, 0]
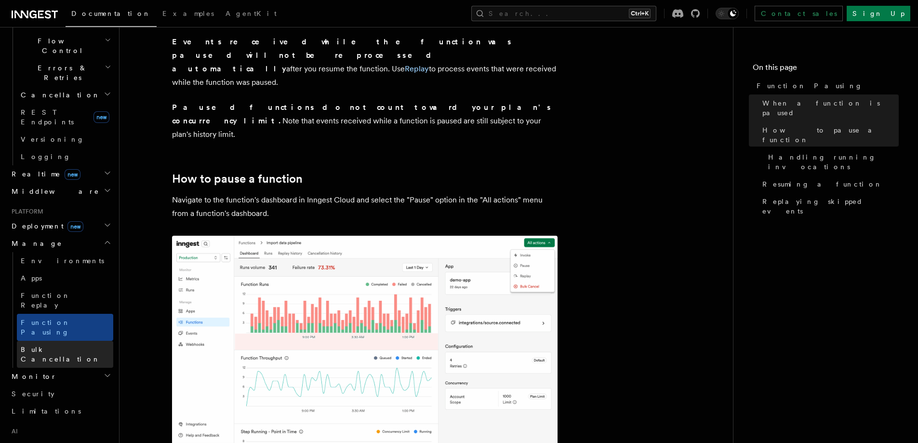
click at [33, 346] on span "Bulk Cancellation" at bounding box center [61, 354] width 80 height 17
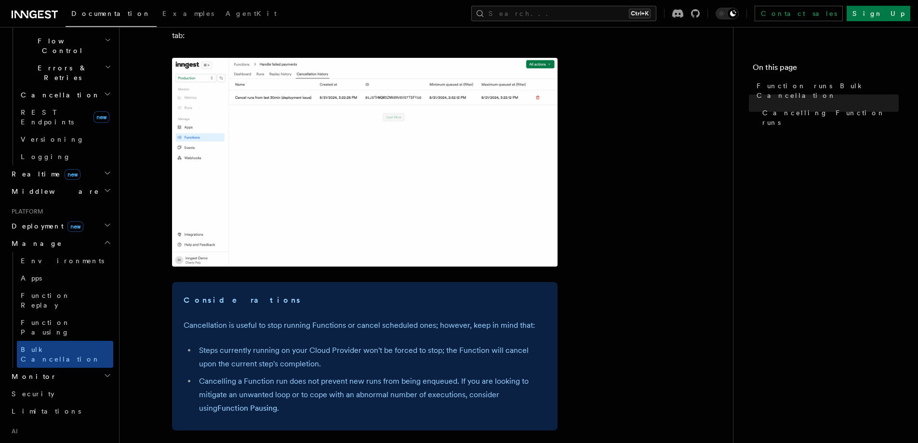
scroll to position [1141, 0]
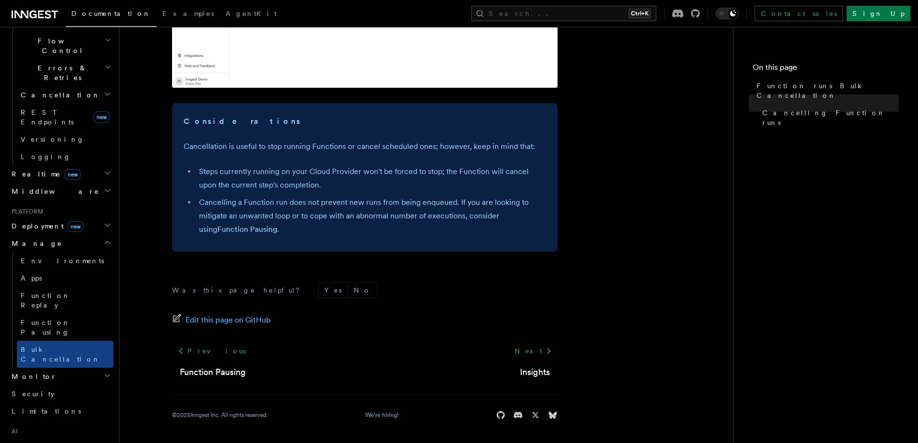
click at [27, 372] on span "Monitor" at bounding box center [32, 377] width 49 height 10
click at [40, 431] on link "Inspecting function runs" at bounding box center [65, 444] width 96 height 27
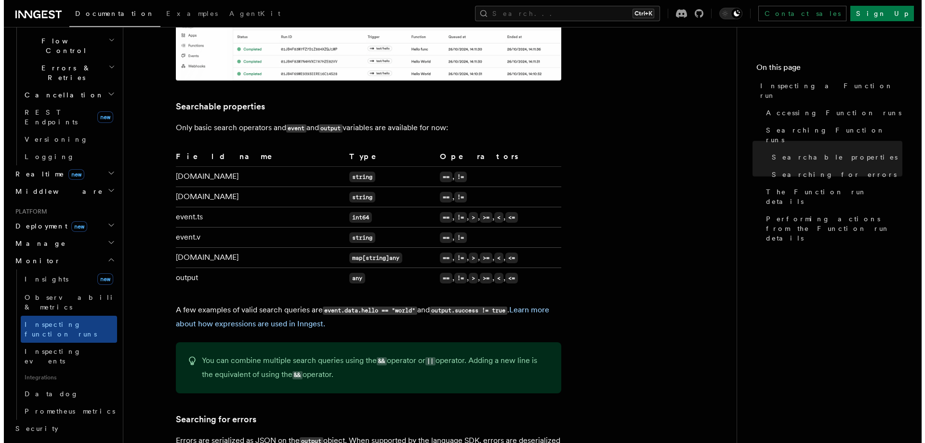
scroll to position [482, 0]
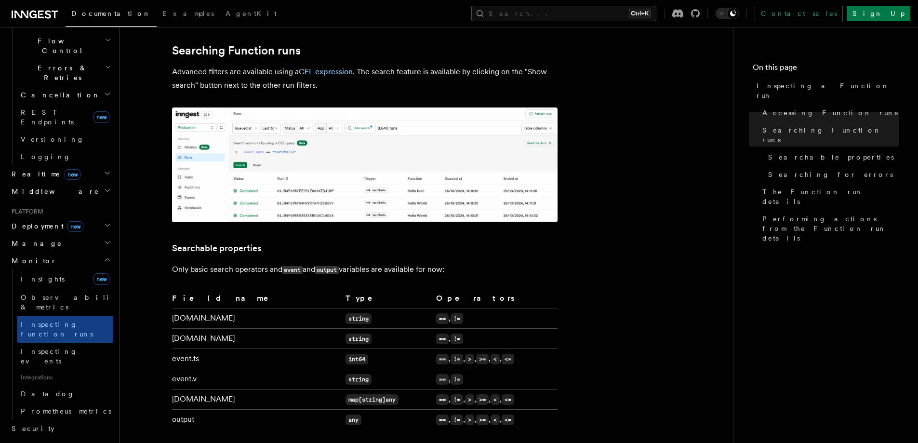
click at [299, 134] on img at bounding box center [365, 164] width 386 height 115
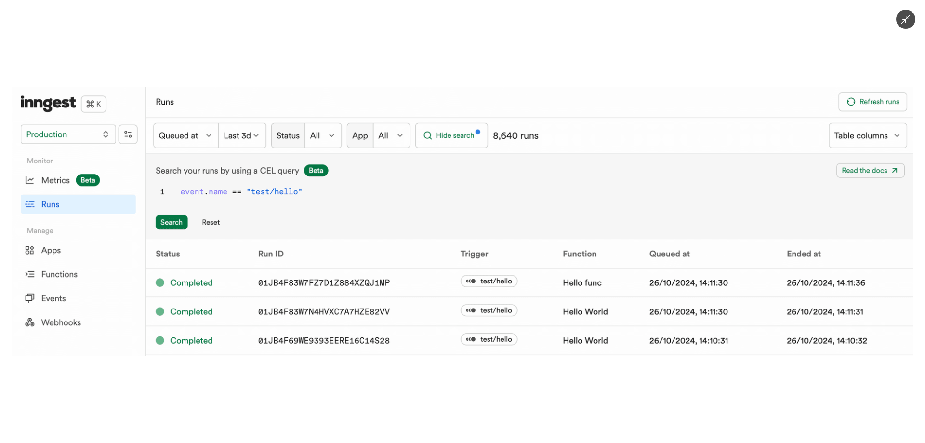
click at [291, 77] on div at bounding box center [462, 221] width 925 height 443
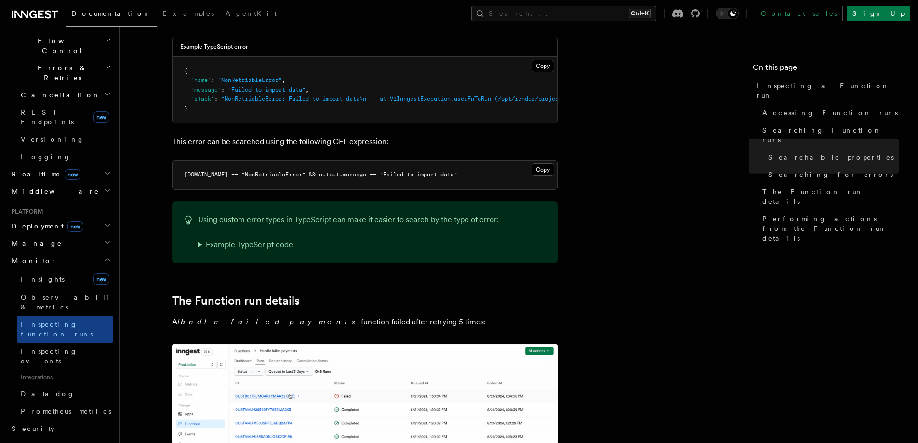
scroll to position [1125, 0]
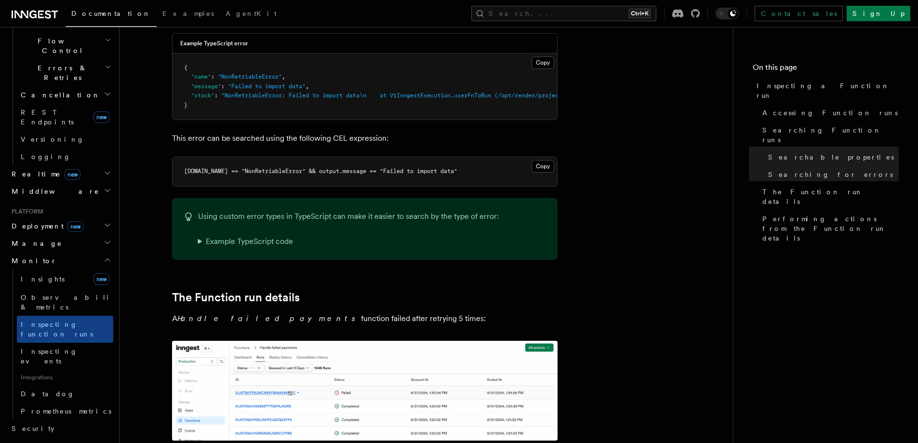
click at [231, 374] on img at bounding box center [365, 391] width 386 height 100
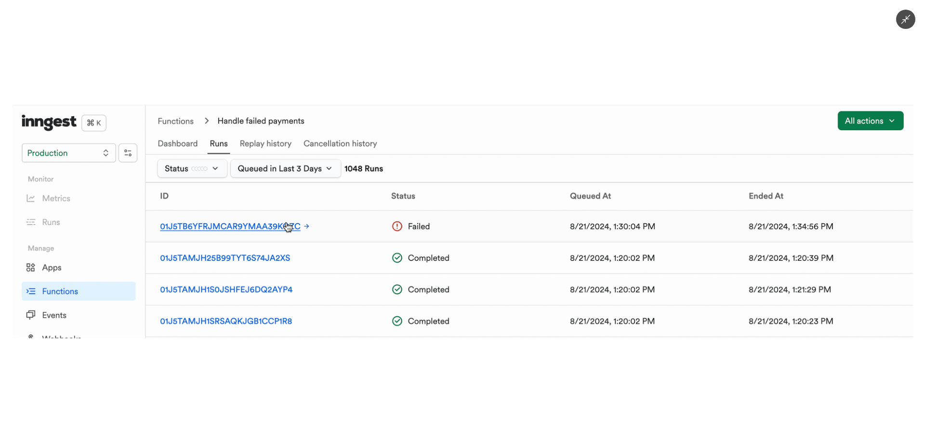
click at [331, 77] on div at bounding box center [462, 221] width 925 height 443
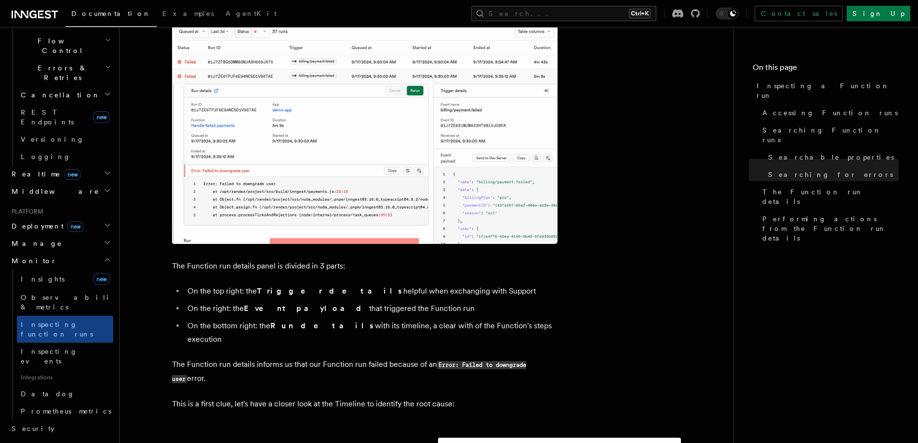
scroll to position [1607, 0]
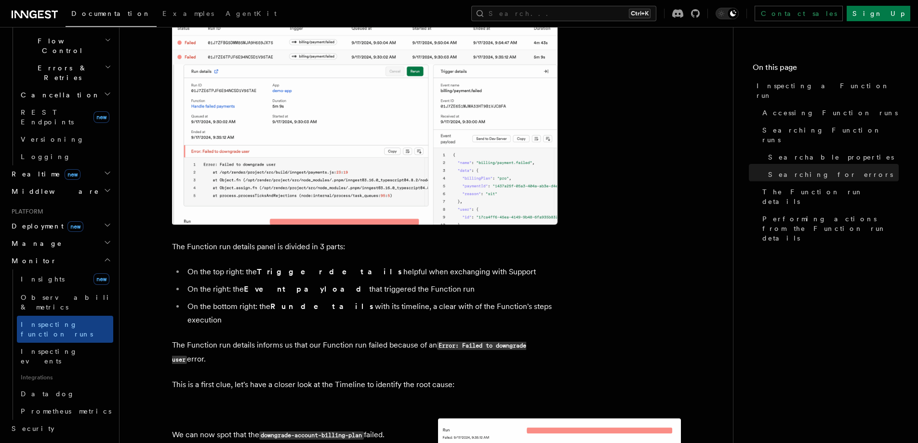
click at [323, 154] on img at bounding box center [365, 114] width 386 height 222
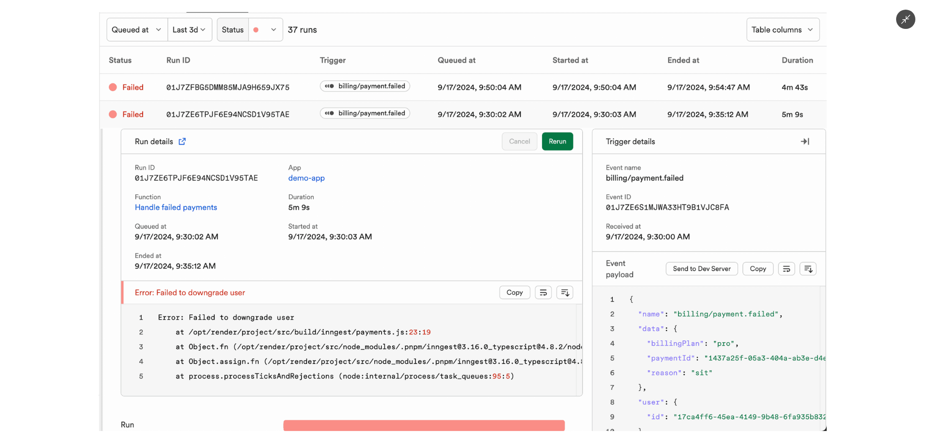
click at [74, 143] on div at bounding box center [462, 221] width 925 height 443
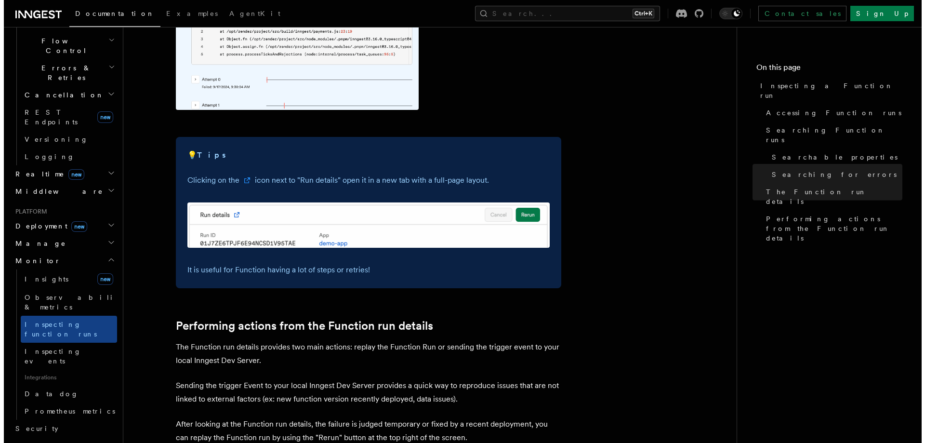
scroll to position [2410, 0]
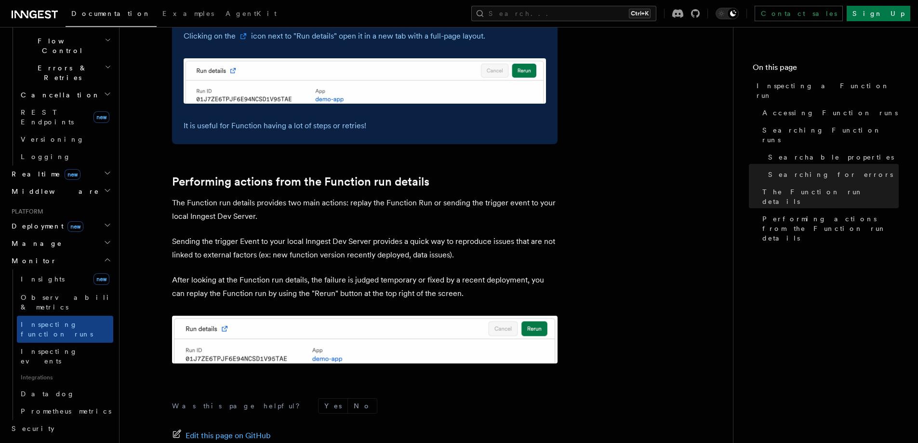
click at [309, 80] on img at bounding box center [365, 80] width 362 height 45
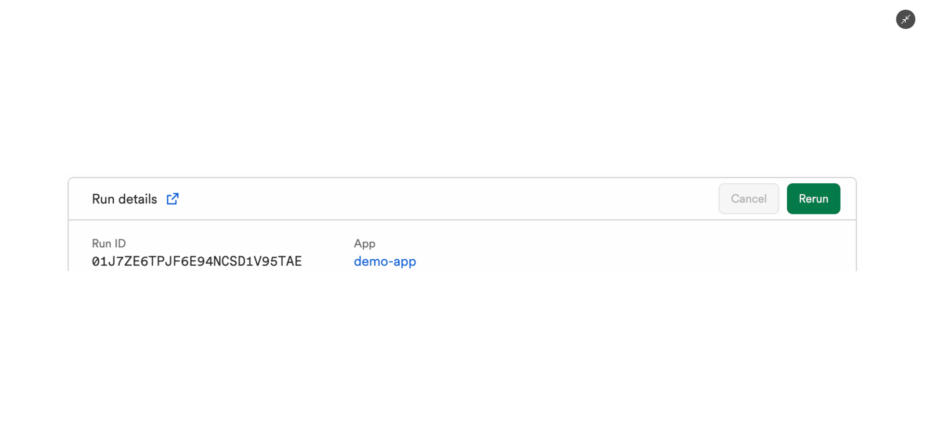
click at [242, 82] on div at bounding box center [462, 221] width 925 height 443
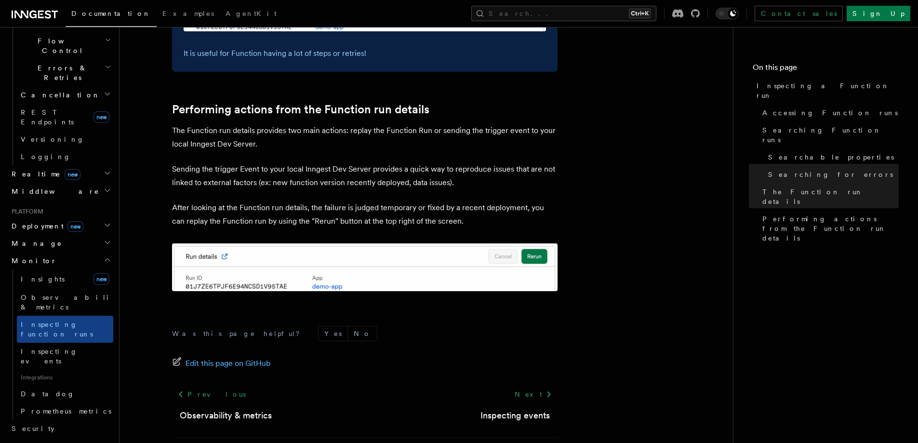
scroll to position [2506, 0]
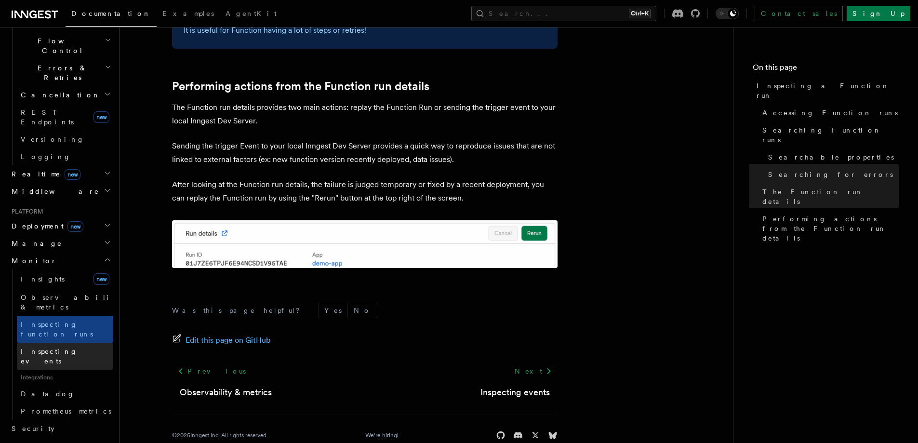
click at [74, 348] on span "Inspecting events" at bounding box center [49, 356] width 57 height 17
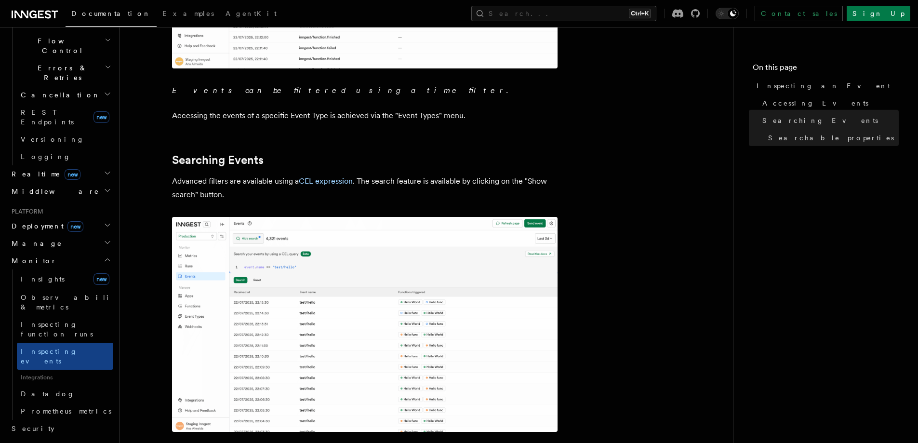
scroll to position [349, 0]
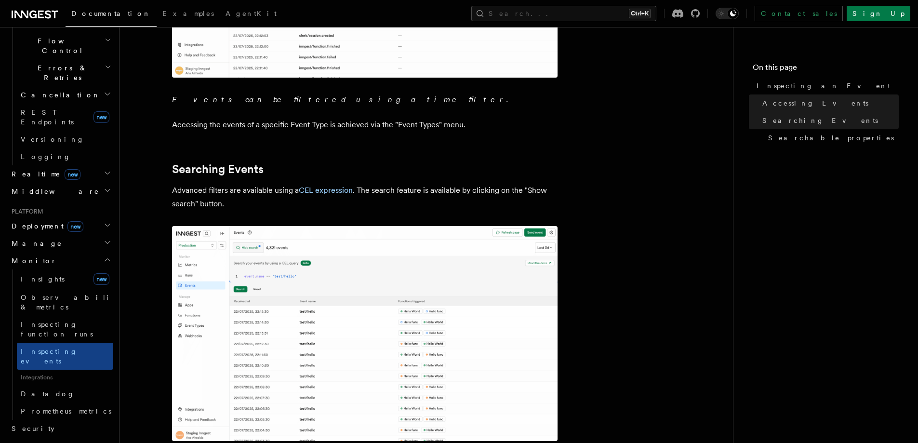
click at [266, 294] on img at bounding box center [365, 333] width 386 height 215
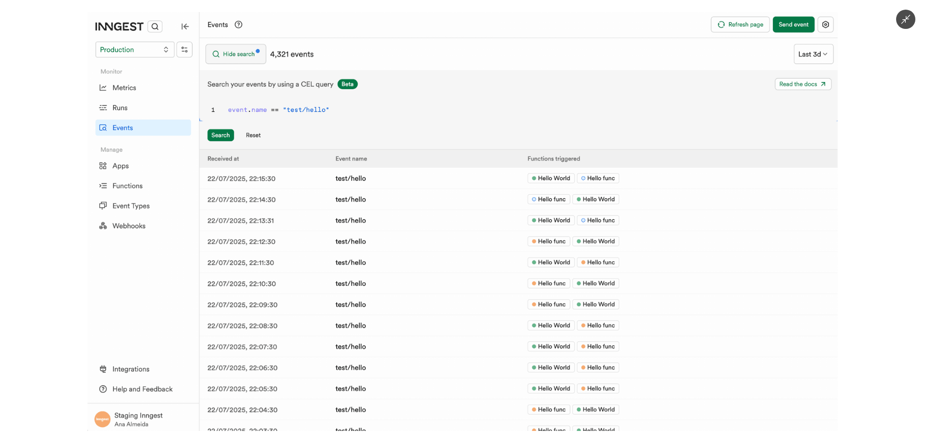
drag, startPoint x: 48, startPoint y: 249, endPoint x: 55, endPoint y: 243, distance: 9.0
click at [49, 248] on div at bounding box center [462, 221] width 925 height 443
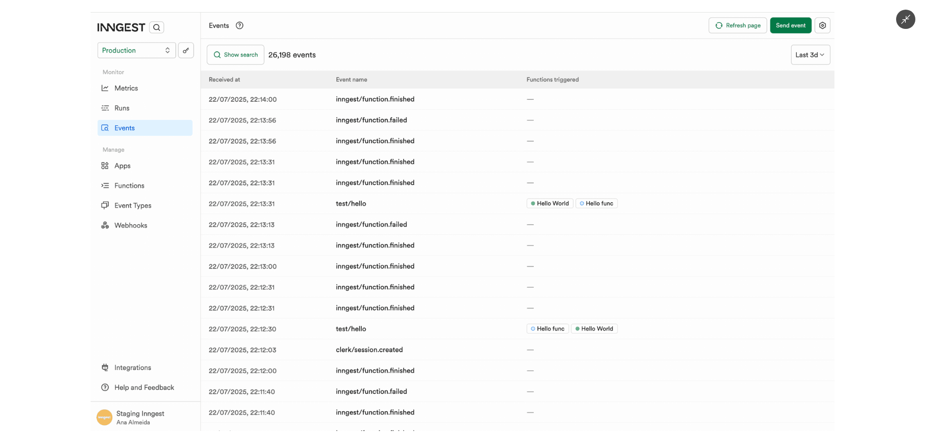
click at [18, 149] on div at bounding box center [462, 221] width 925 height 443
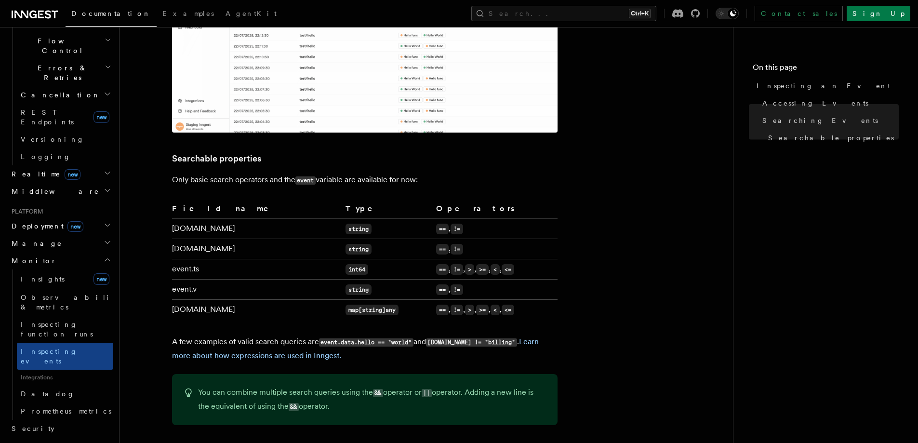
scroll to position [831, 0]
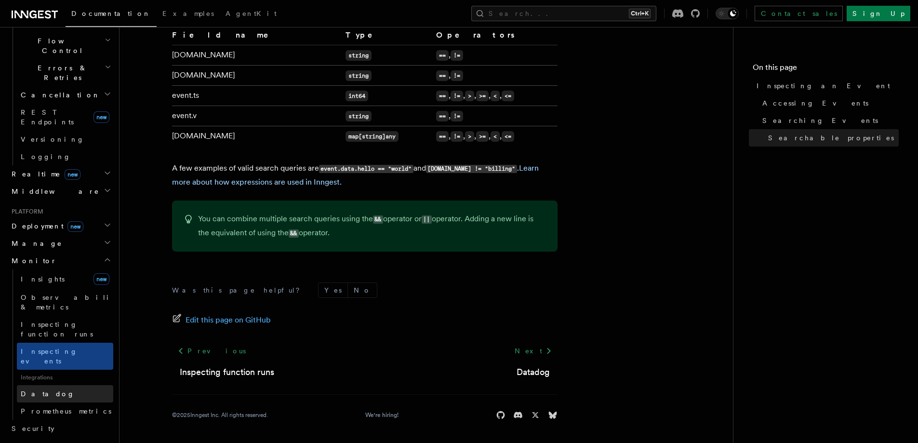
click at [40, 390] on span "Datadog" at bounding box center [48, 394] width 54 height 8
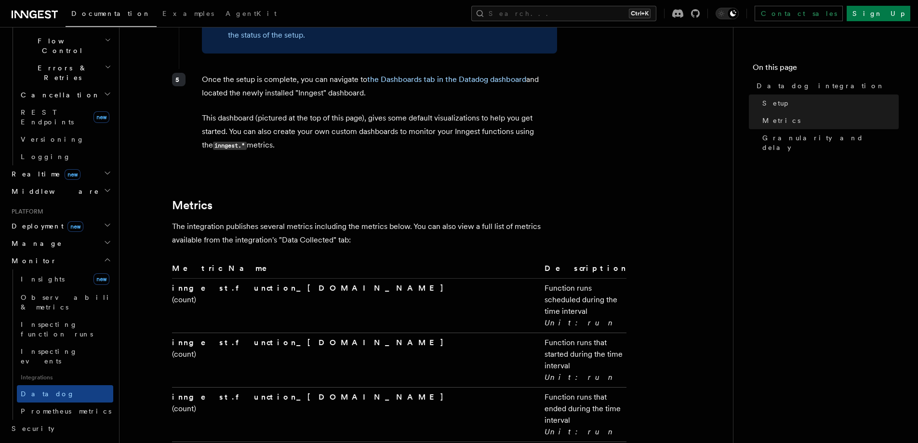
scroll to position [1187, 0]
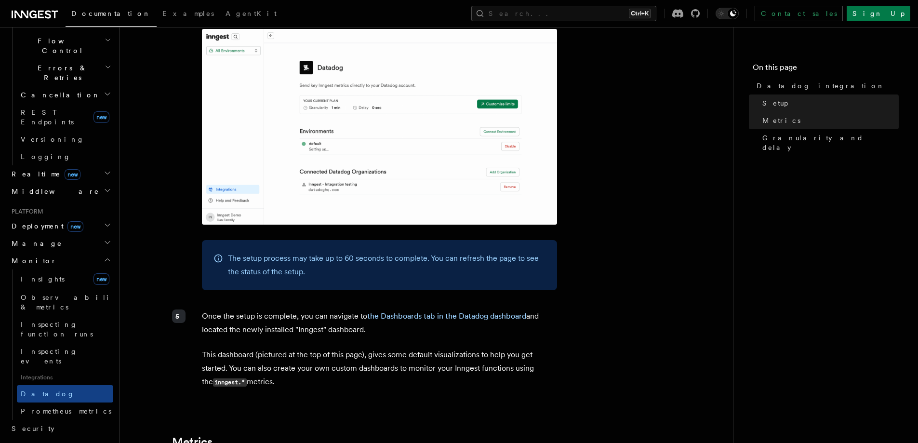
click at [320, 74] on img at bounding box center [379, 127] width 355 height 196
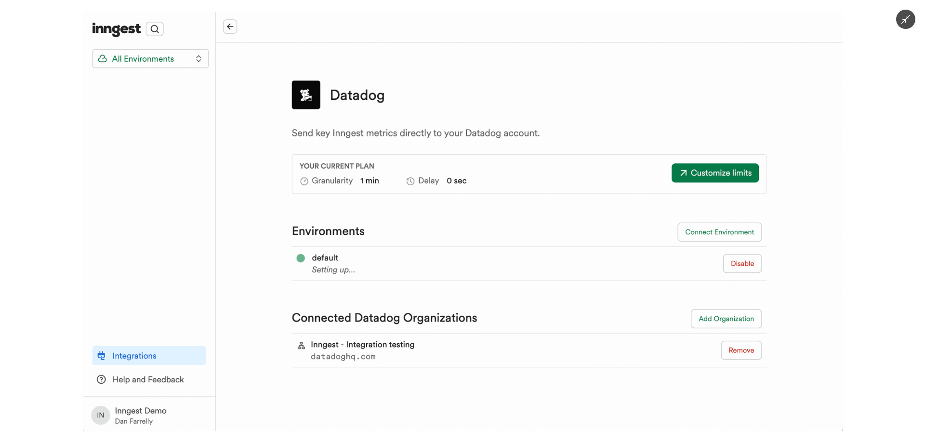
click at [38, 178] on div at bounding box center [462, 221] width 925 height 443
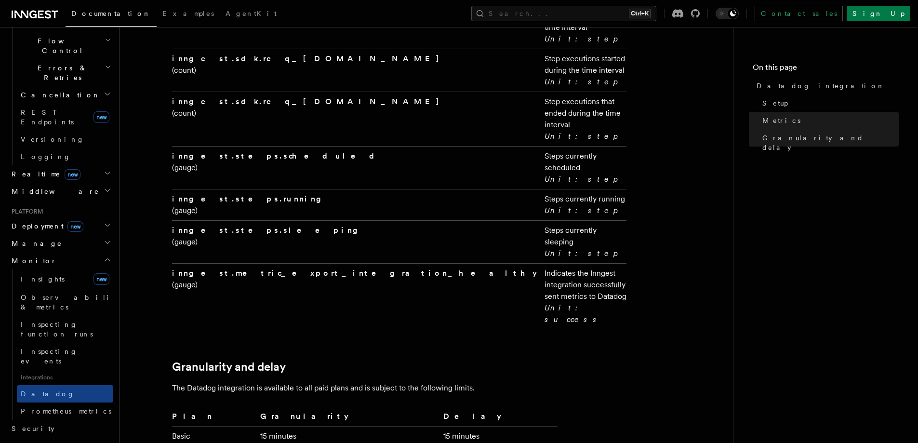
scroll to position [2000, 0]
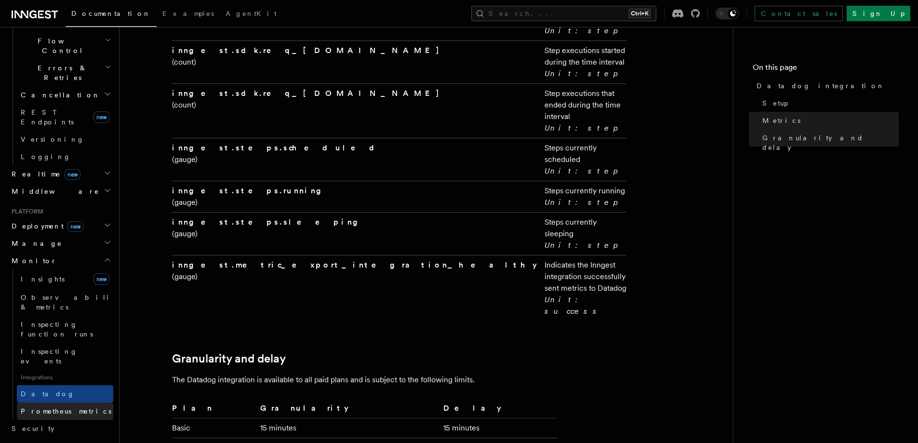
click at [83, 402] on link "Prometheus metrics" at bounding box center [65, 410] width 96 height 17
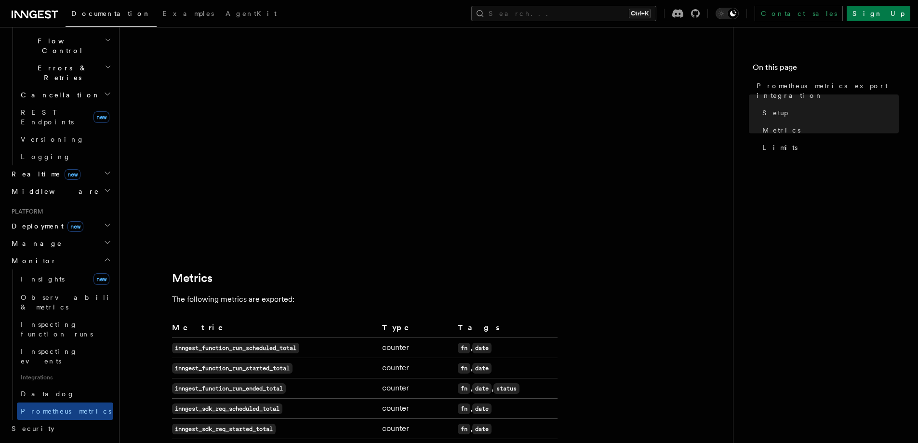
scroll to position [322, 0]
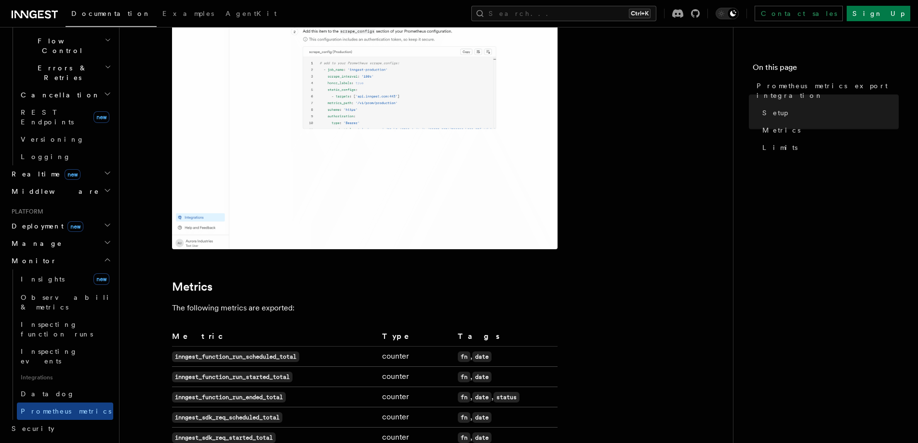
click at [284, 148] on img at bounding box center [365, 95] width 386 height 308
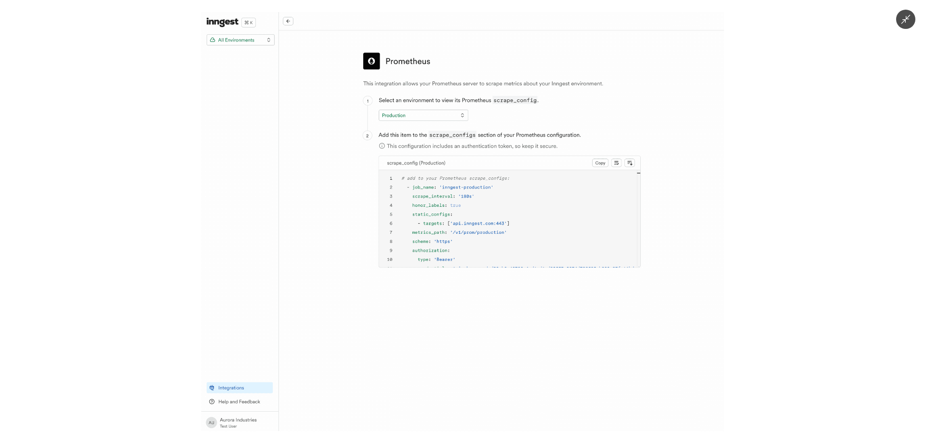
click at [151, 148] on div at bounding box center [462, 221] width 925 height 443
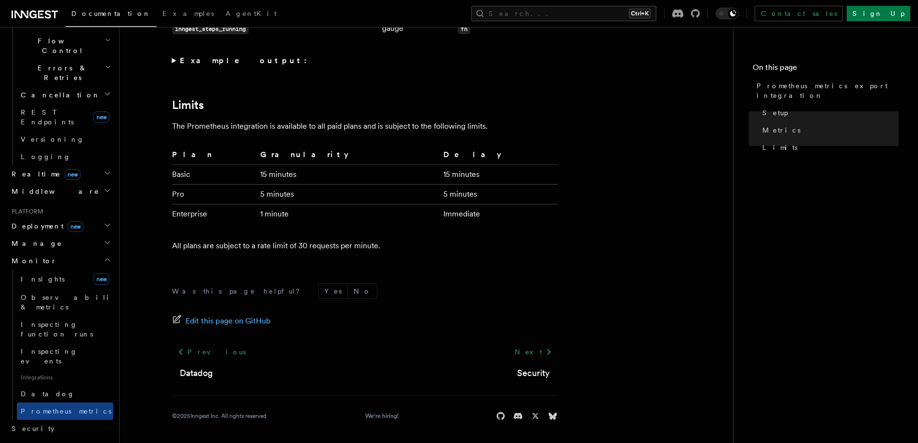
scroll to position [812, 0]
click at [62, 437] on link "Limitations" at bounding box center [61, 445] width 106 height 17
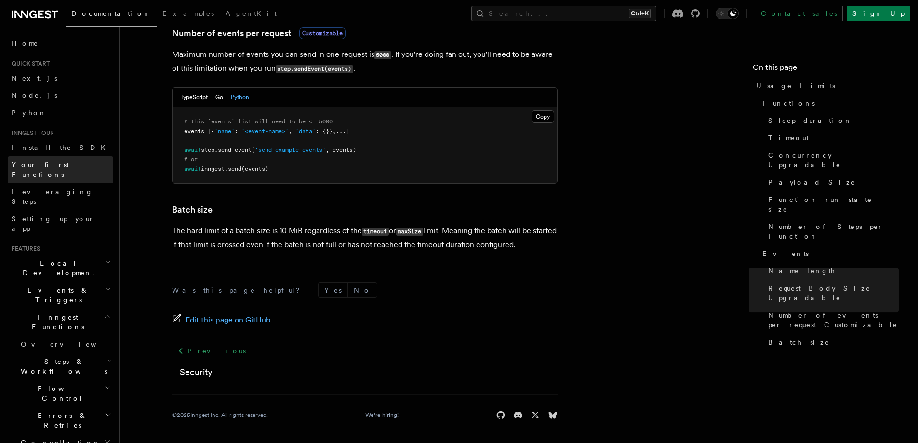
click at [53, 168] on span "Your first Functions" at bounding box center [40, 169] width 57 height 17
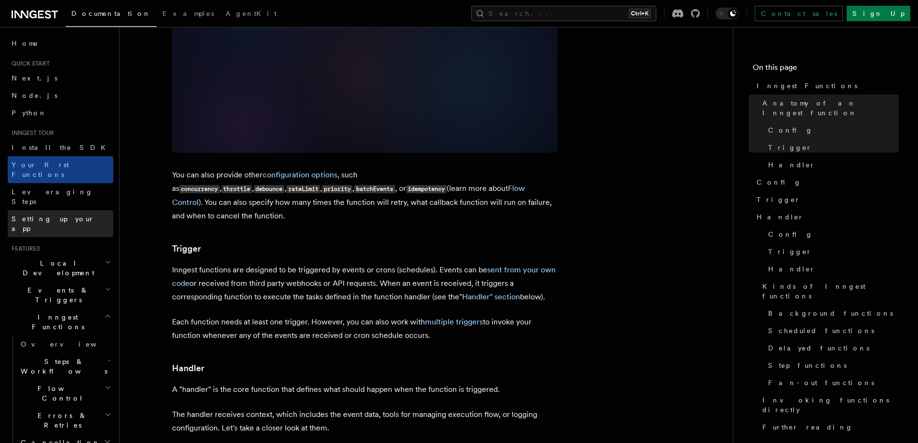
scroll to position [690, 0]
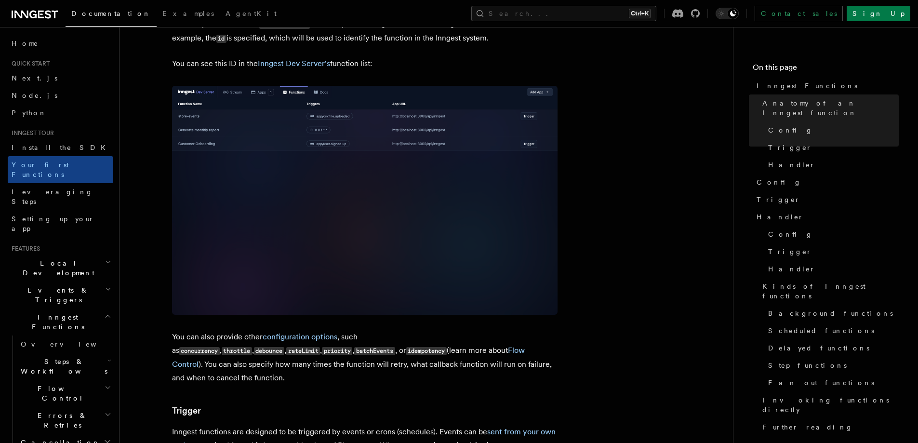
click at [38, 258] on span "Local Development" at bounding box center [56, 267] width 97 height 19
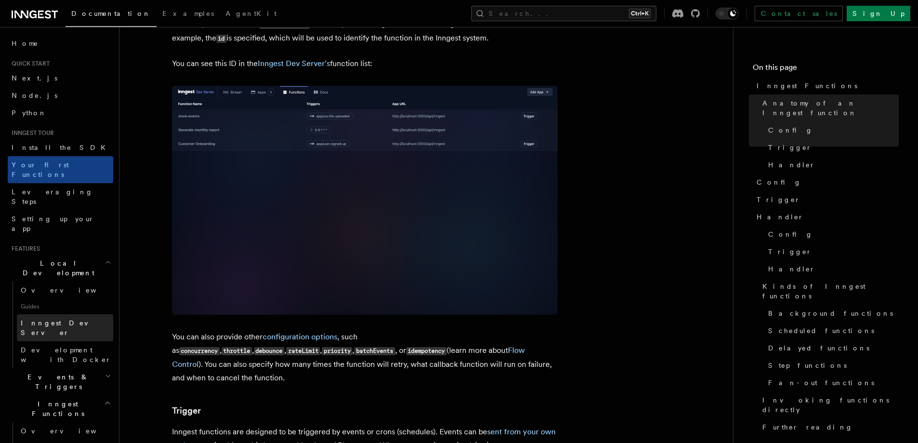
click at [54, 319] on span "Inngest Dev Server" at bounding box center [62, 327] width 82 height 17
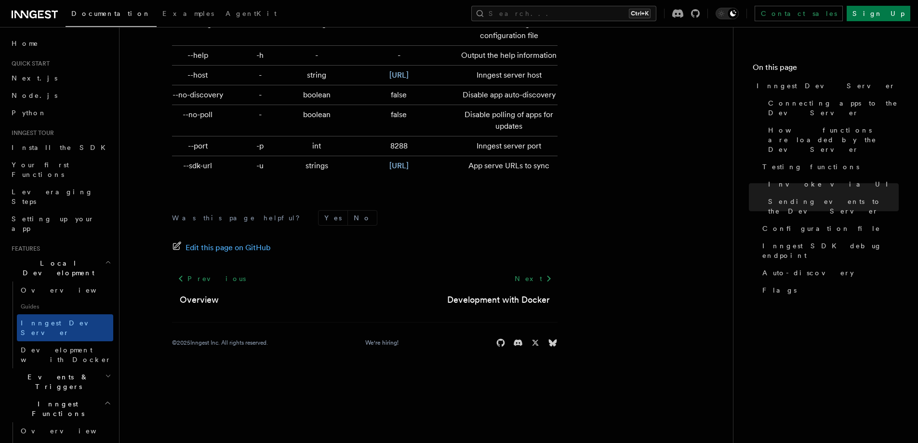
scroll to position [3209, 0]
